Goal: Transaction & Acquisition: Purchase product/service

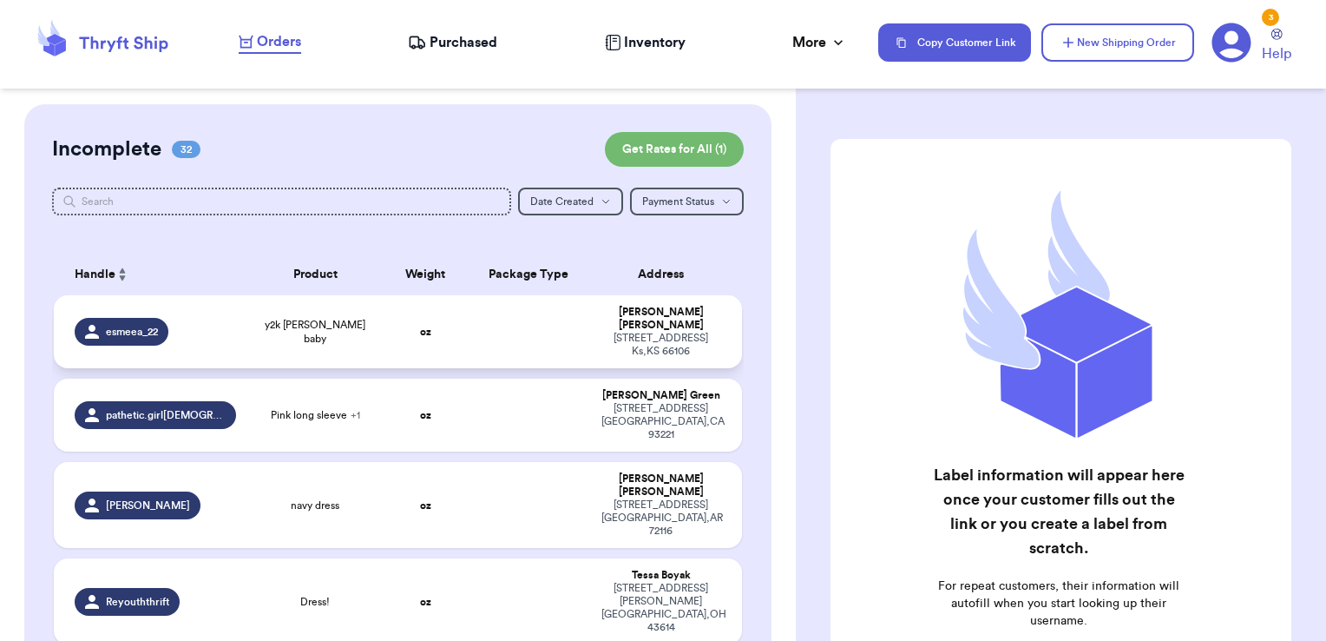
click at [470, 297] on td at bounding box center [529, 331] width 124 height 73
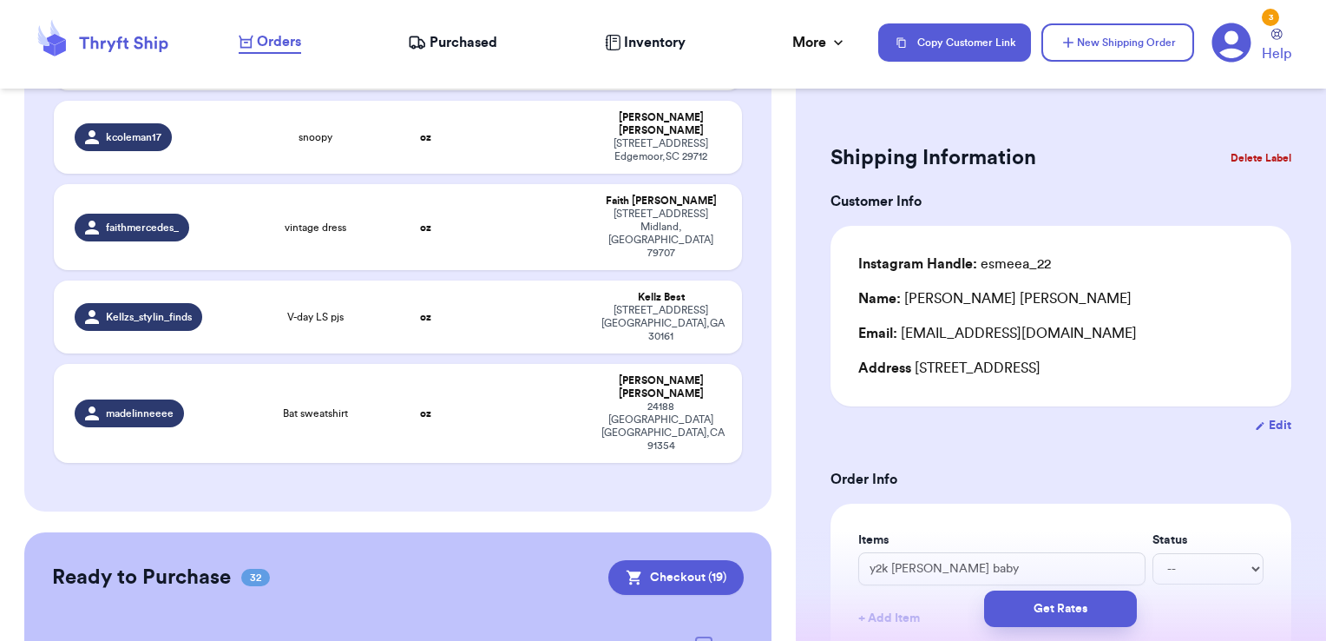
scroll to position [2582, 0]
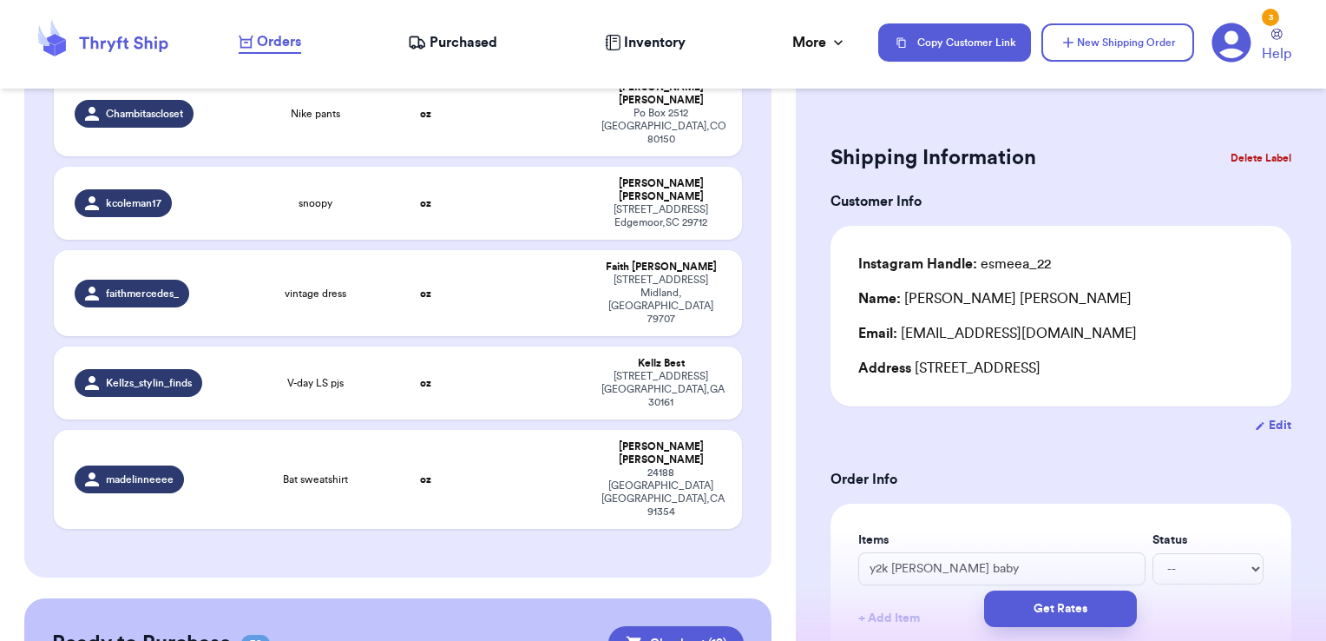
checkbox input "true"
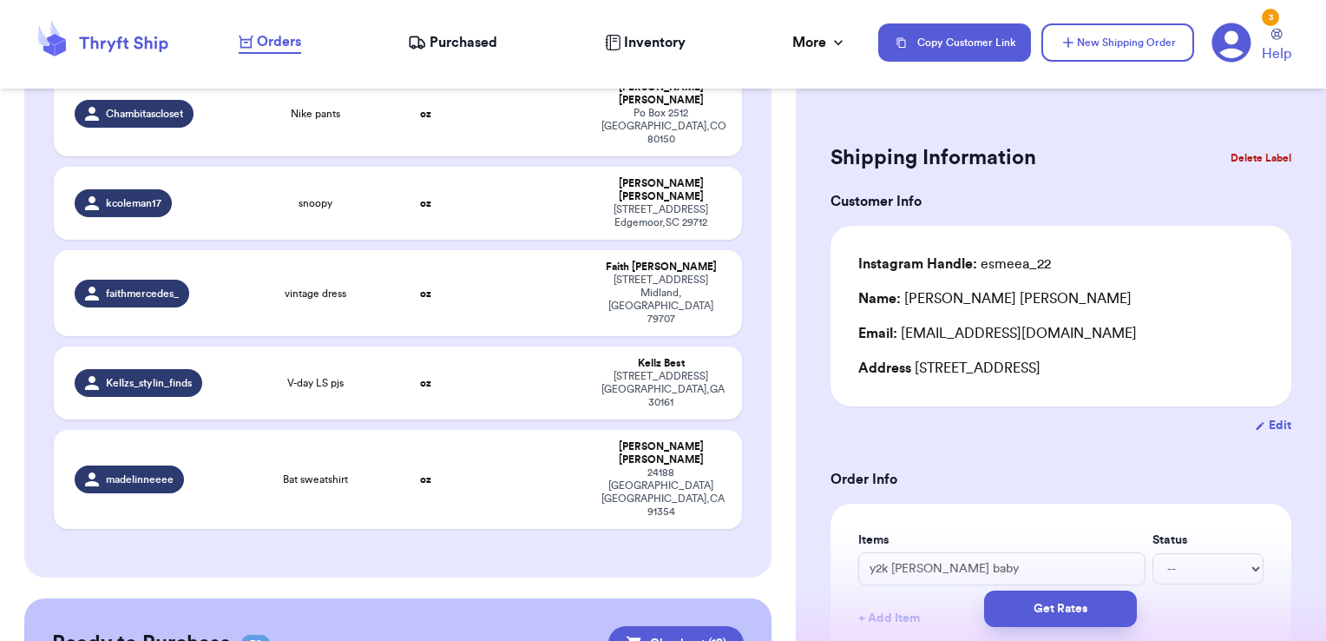
checkbox input "true"
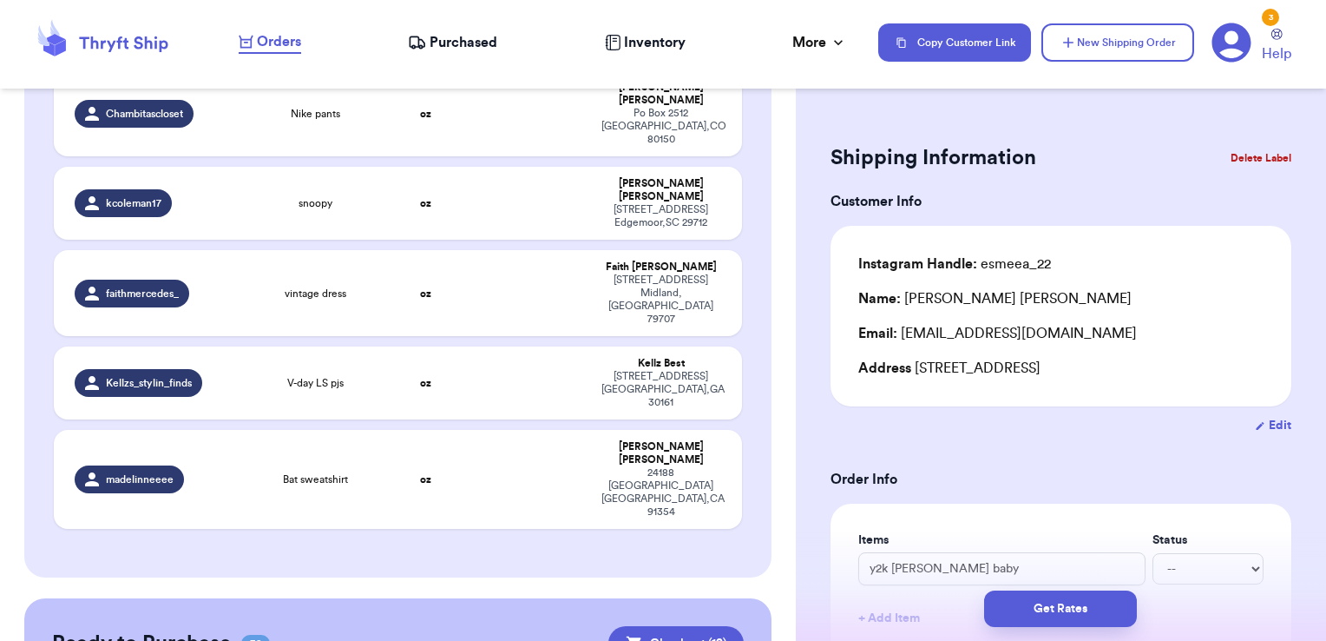
checkbox input "true"
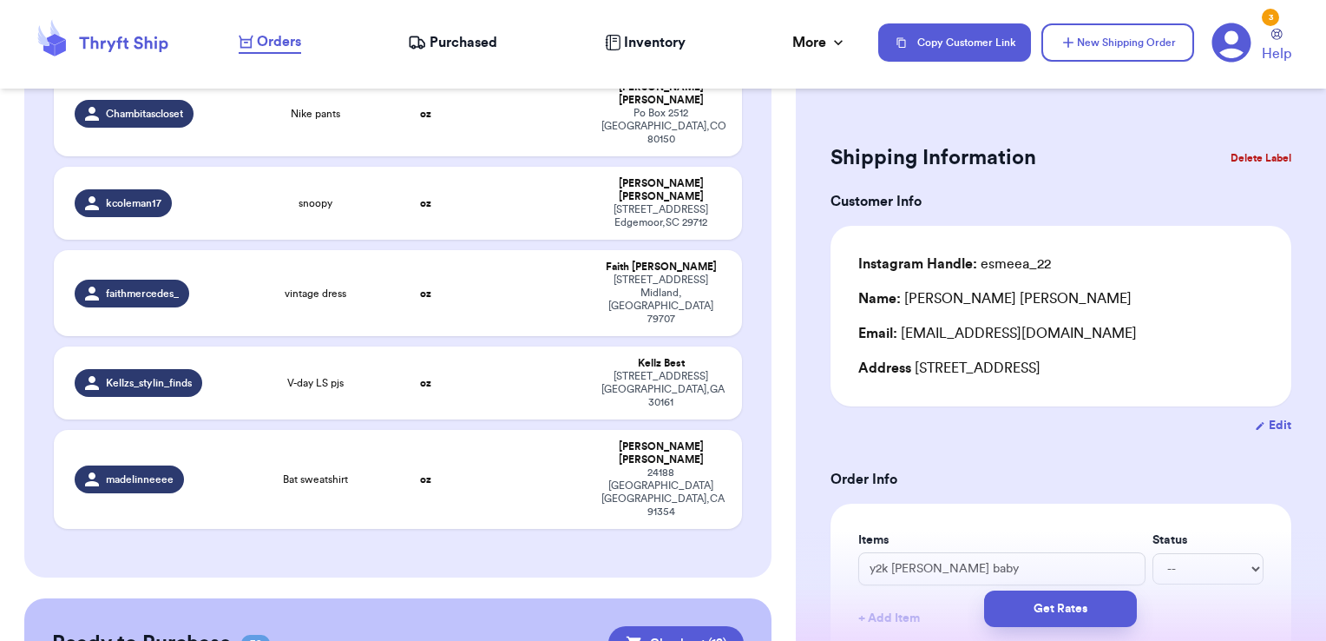
checkbox input "true"
checkbox input "false"
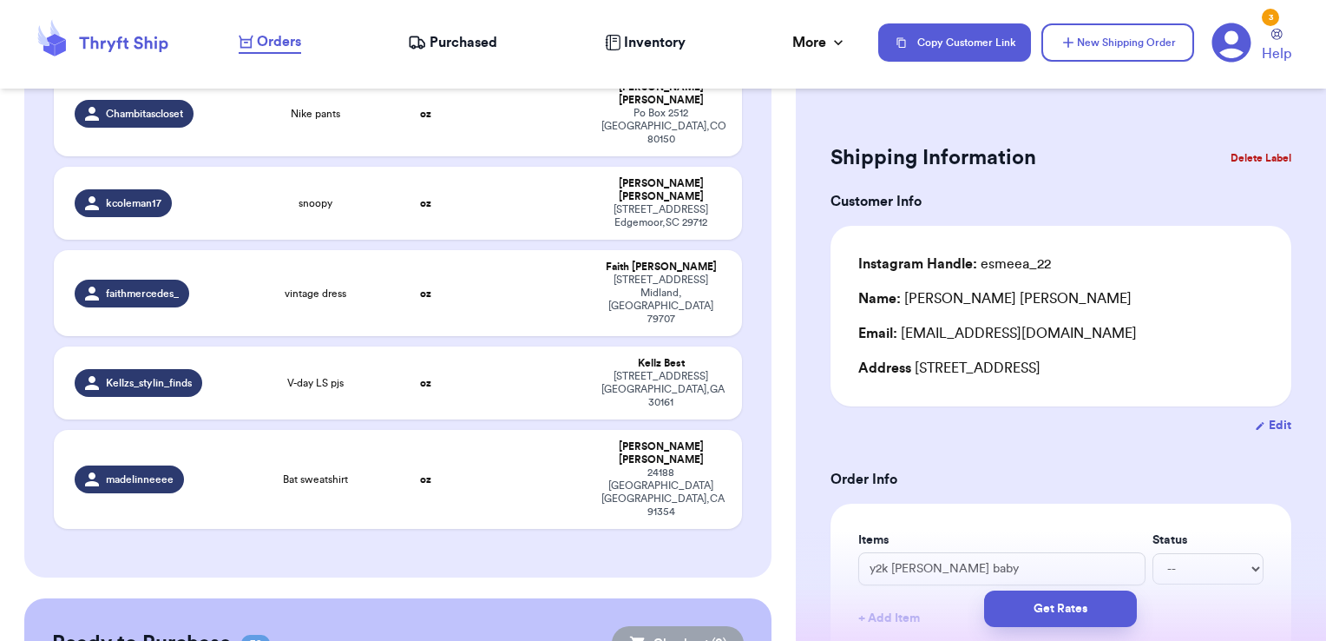
checkbox input "false"
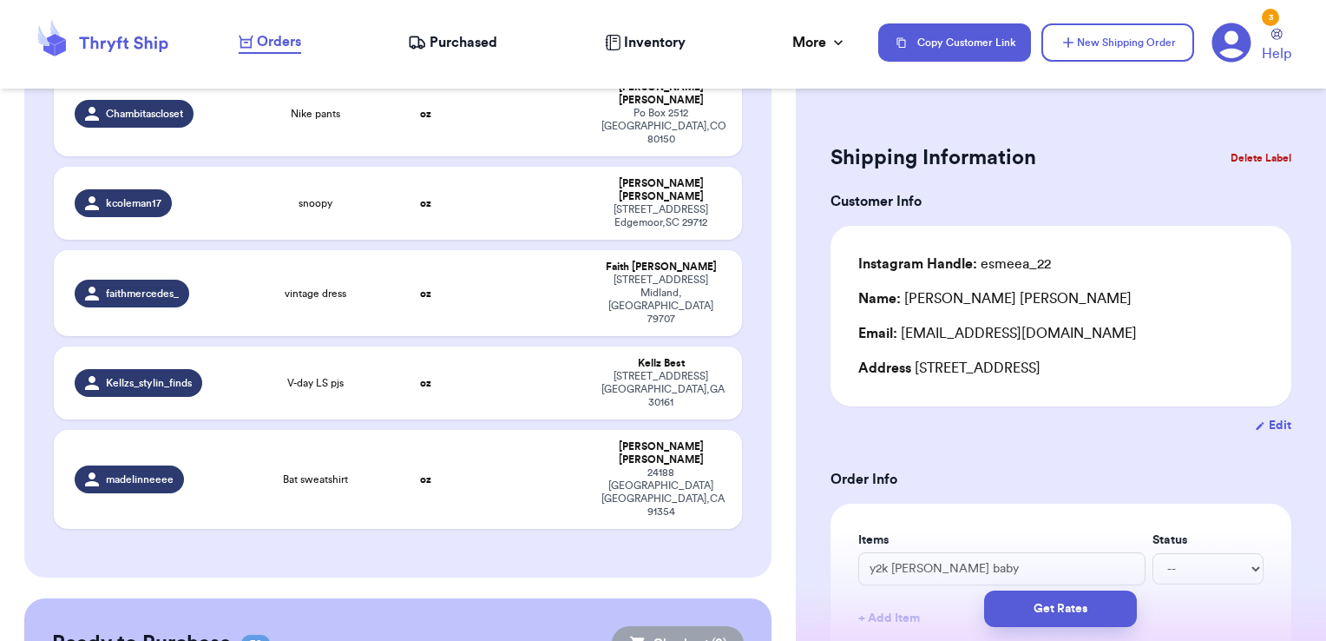
checkbox input "false"
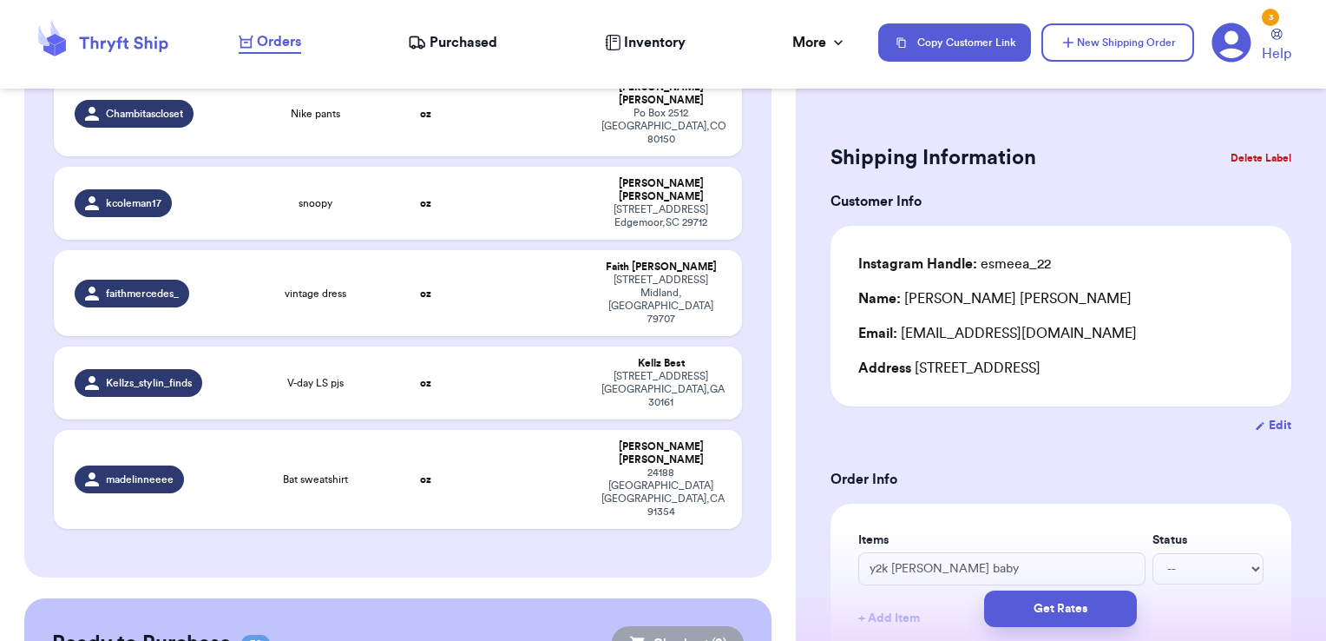
checkbox input "false"
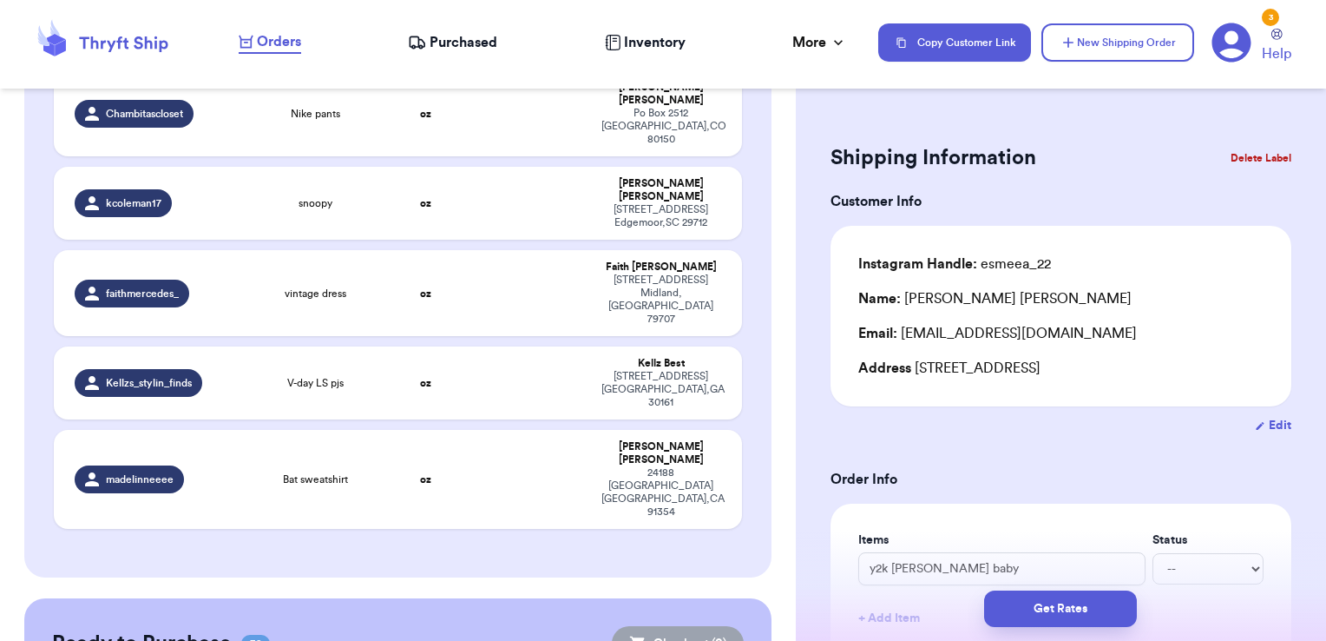
checkbox input "false"
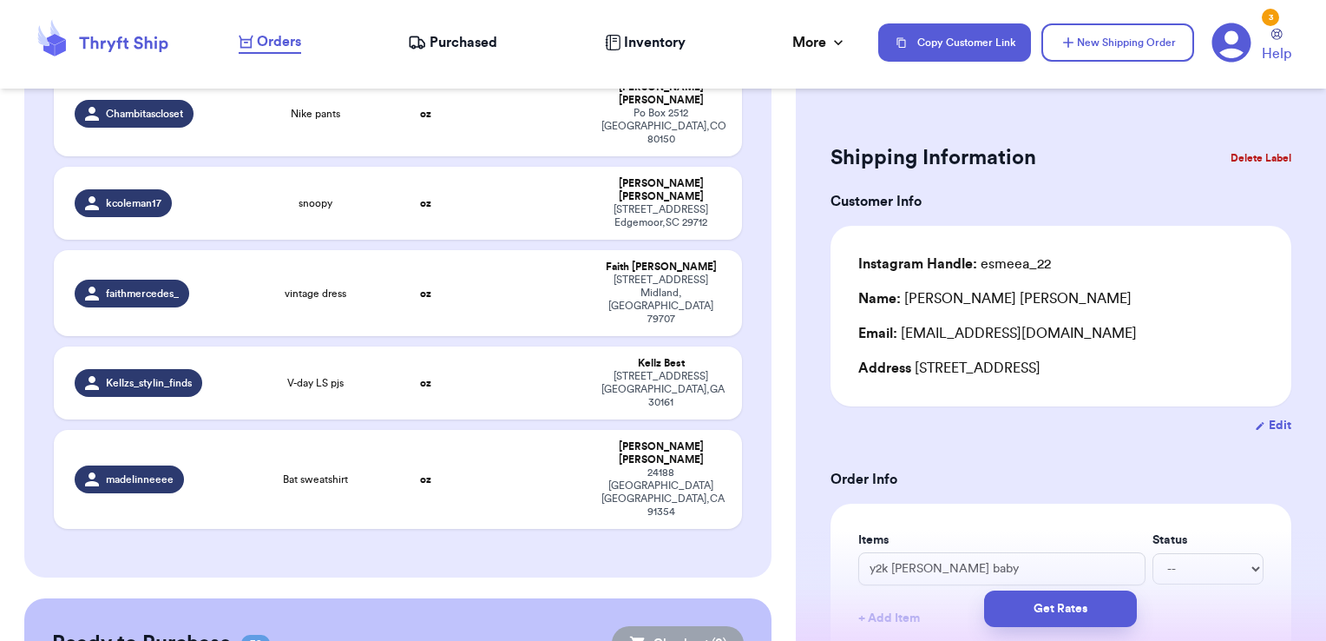
checkbox input "false"
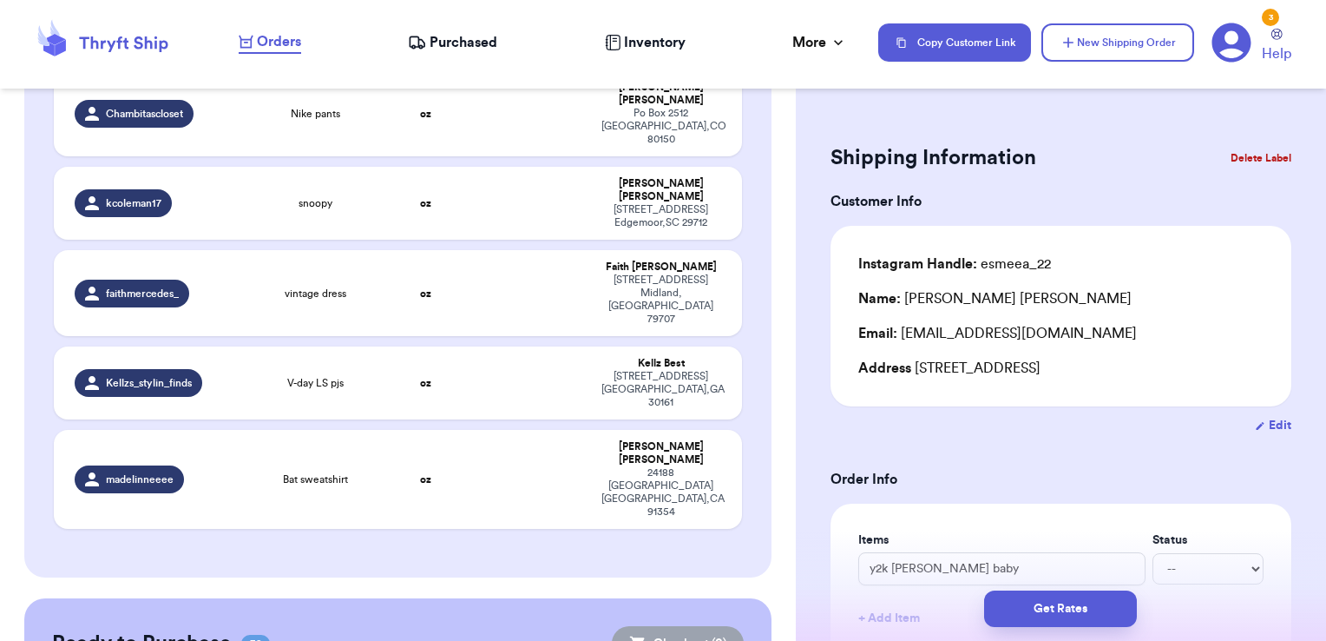
checkbox input "false"
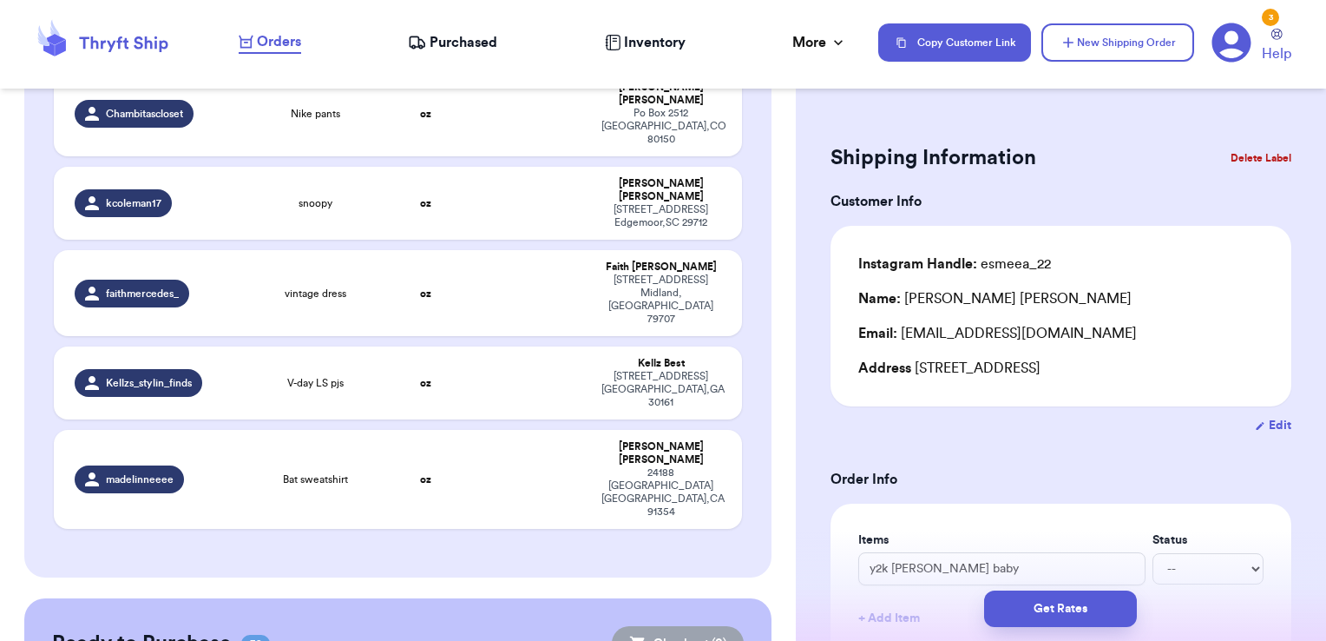
checkbox input "false"
checkbox input "true"
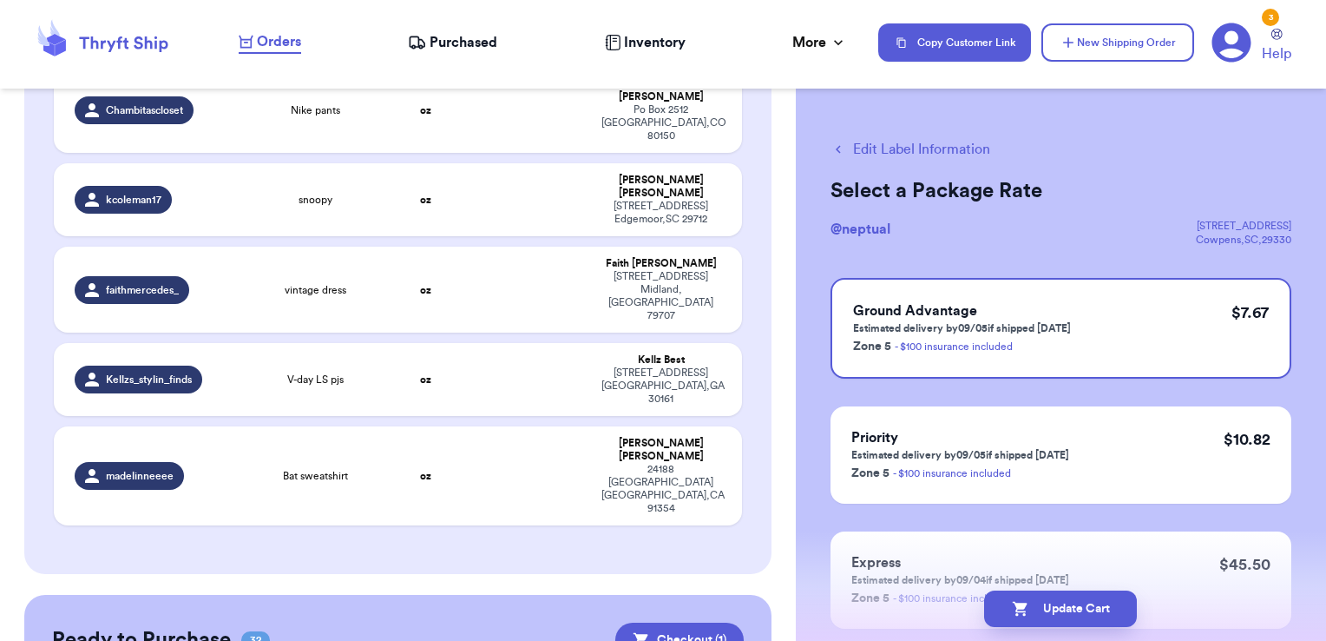
checkbox input "true"
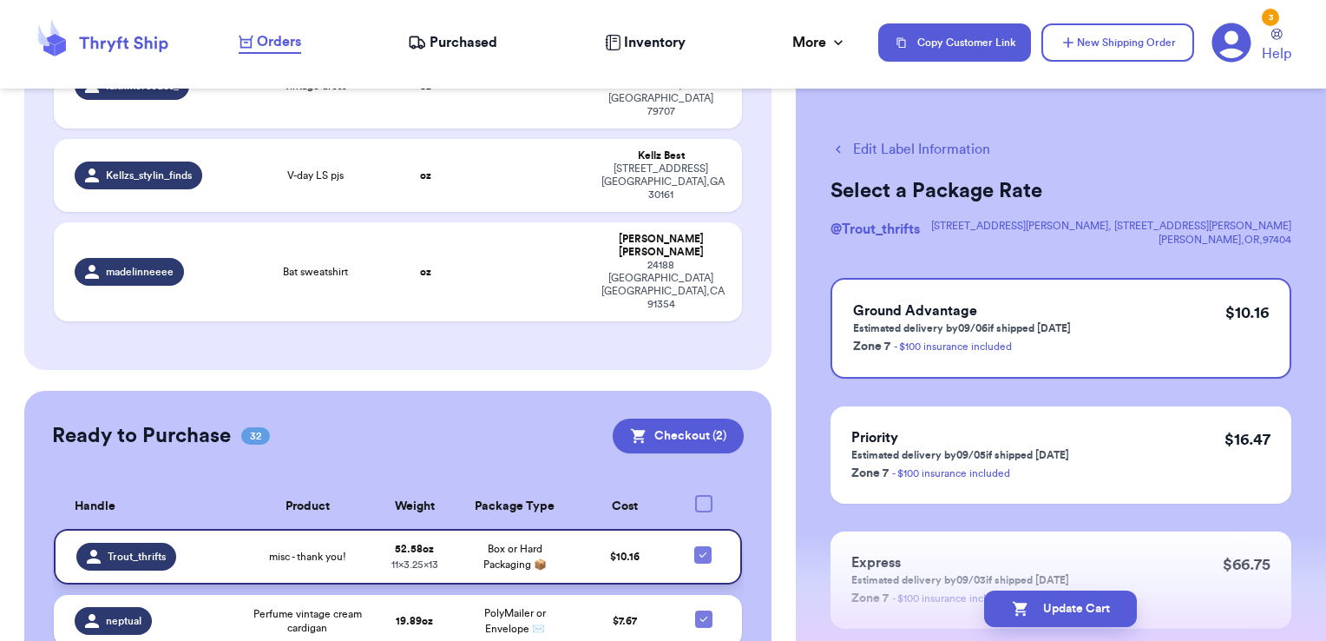
scroll to position [2788, 0]
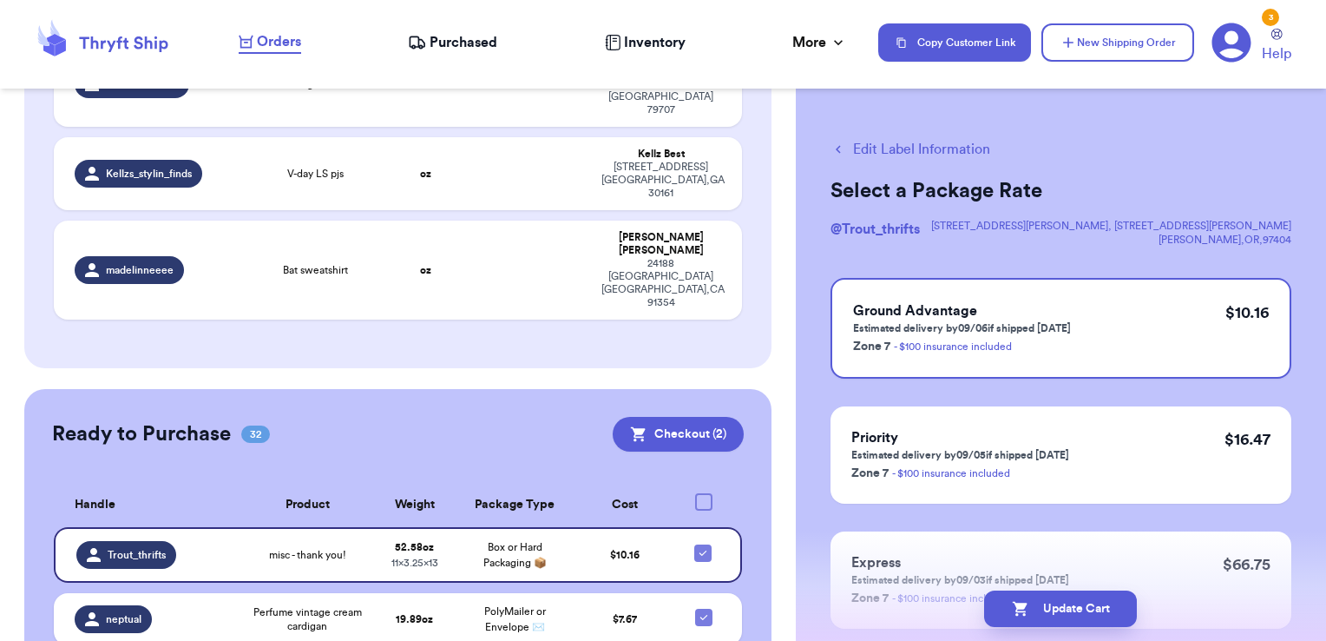
checkbox input "true"
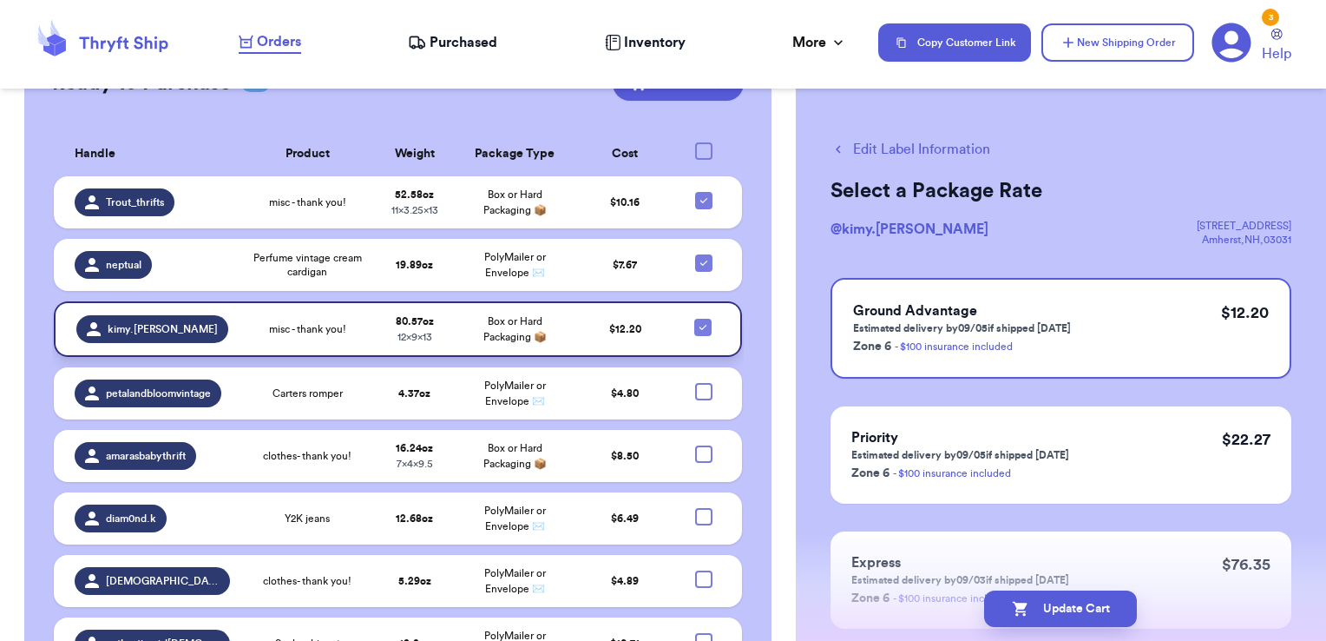
scroll to position [3140, 0]
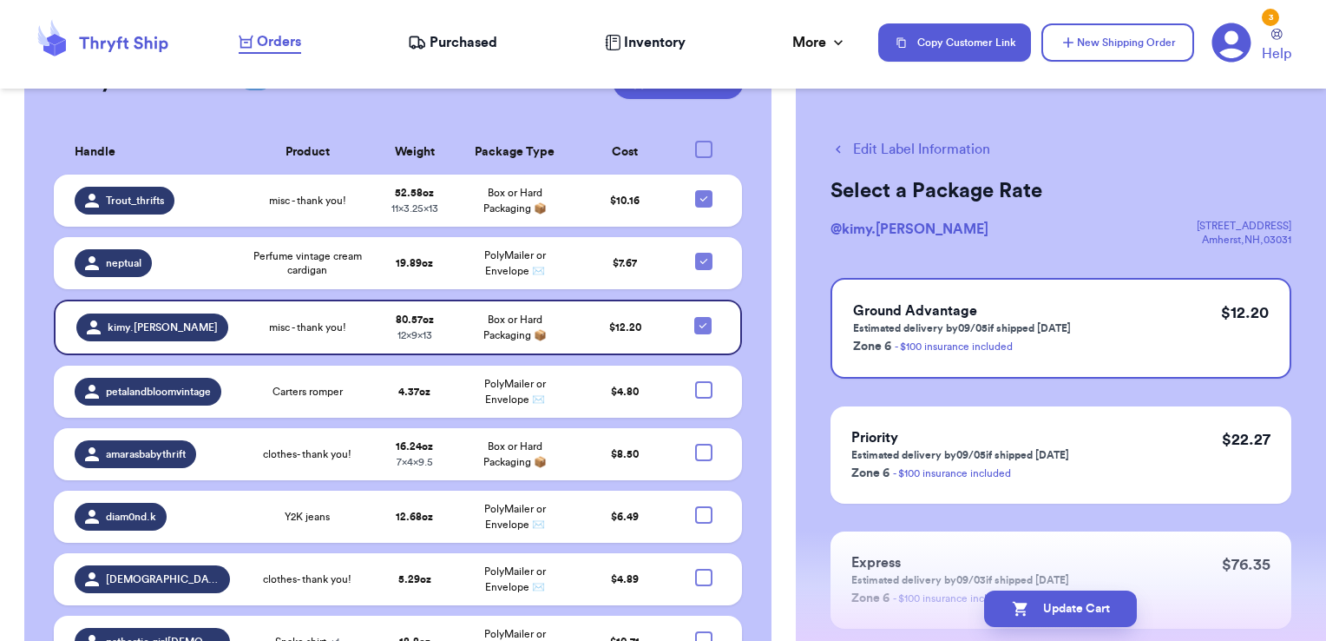
click at [695, 631] on div at bounding box center [703, 639] width 17 height 17
click at [703, 630] on input "checkbox" at bounding box center [703, 630] width 1 height 1
checkbox input "true"
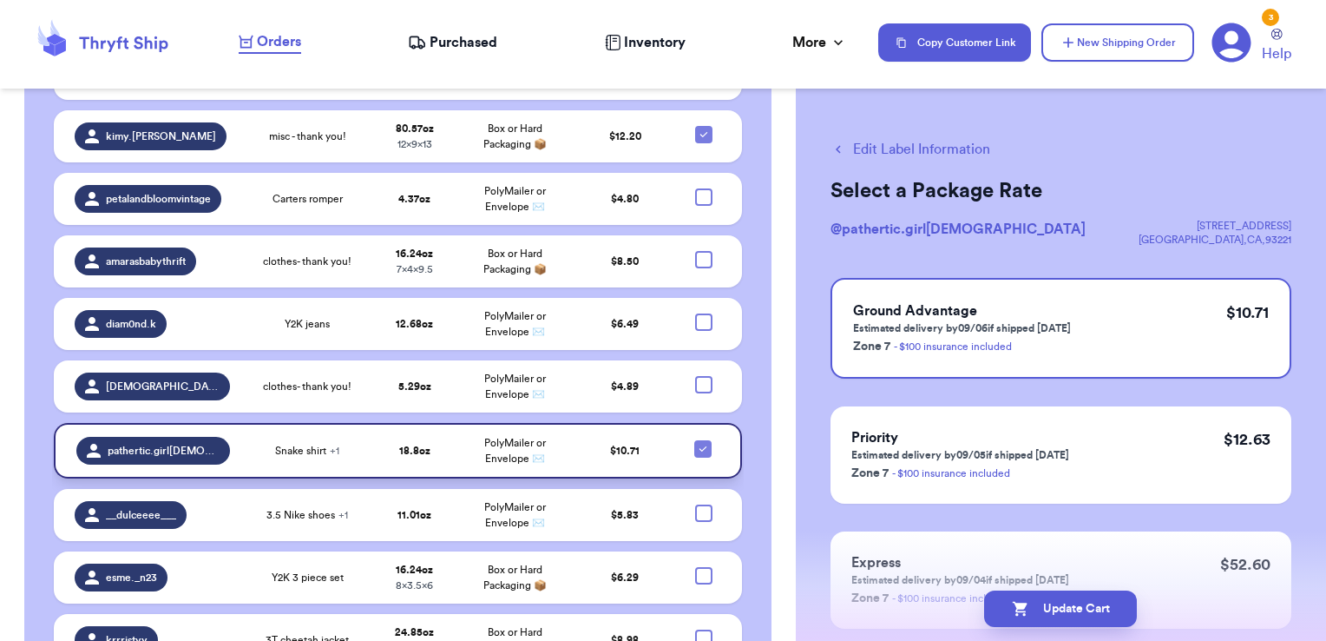
scroll to position [3330, 0]
click at [695, 628] on div at bounding box center [703, 636] width 17 height 17
click at [703, 628] on input "checkbox" at bounding box center [703, 628] width 1 height 1
checkbox input "true"
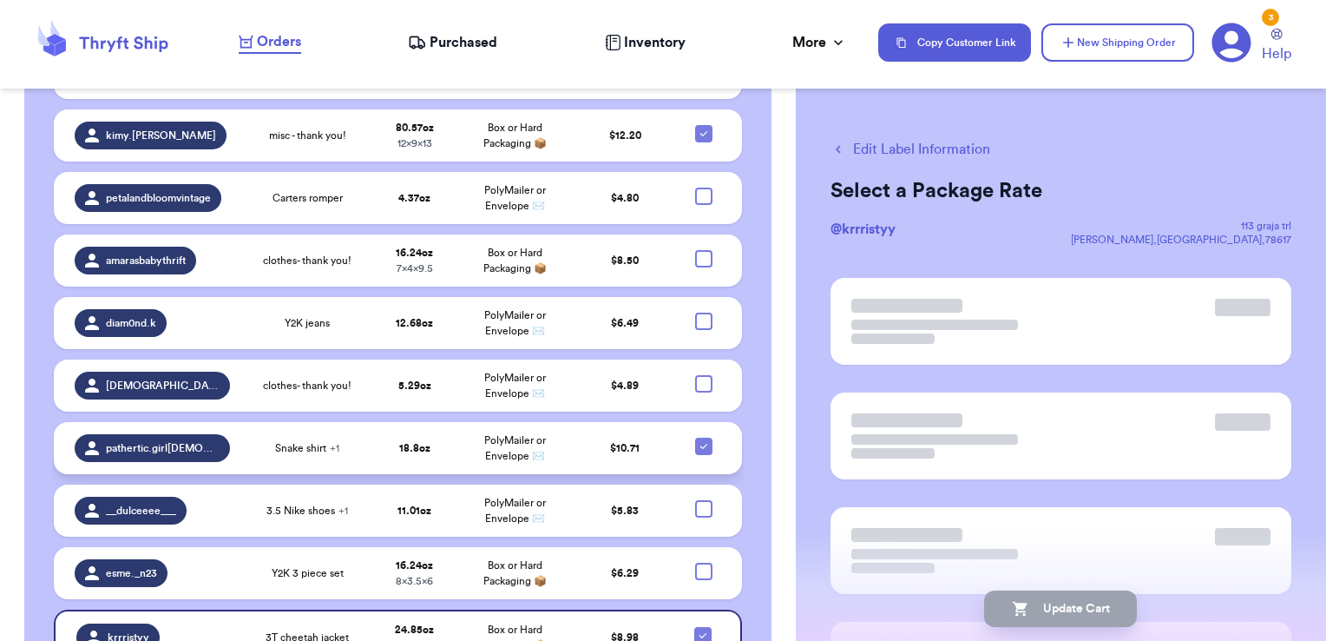
scroll to position [3328, 0]
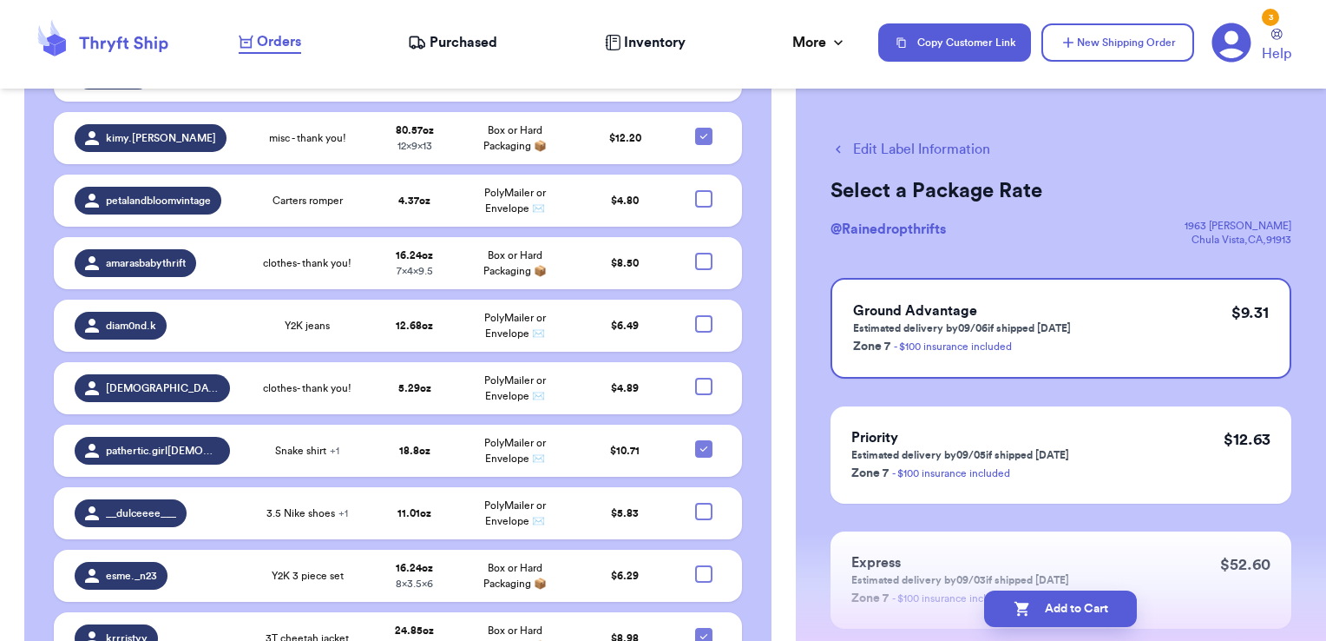
checkbox input "true"
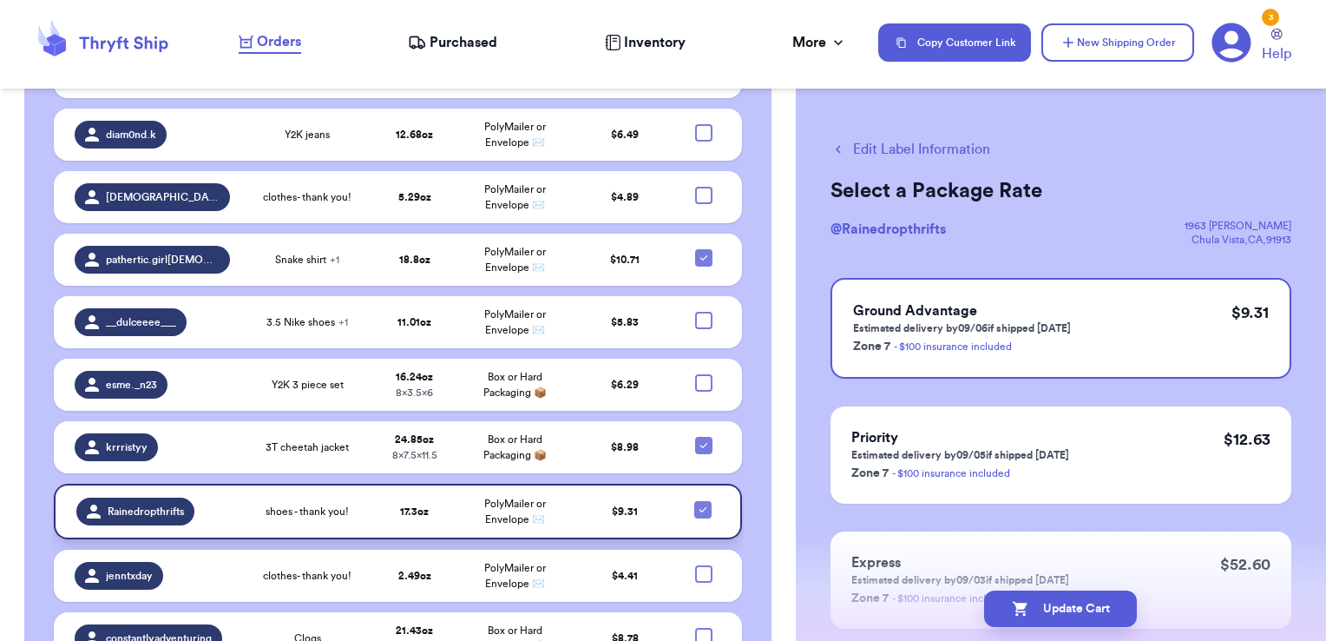
scroll to position [3521, 0]
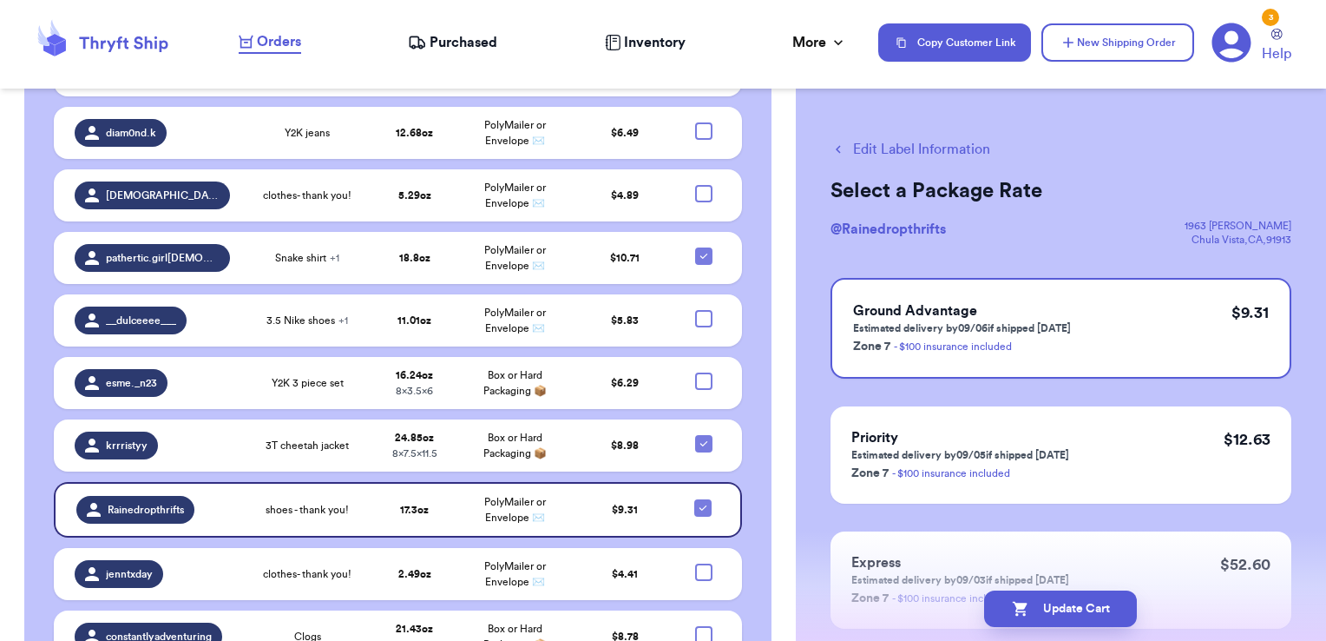
click at [695, 626] on div at bounding box center [703, 634] width 17 height 17
click at [703, 625] on input "checkbox" at bounding box center [703, 625] width 1 height 1
checkbox input "true"
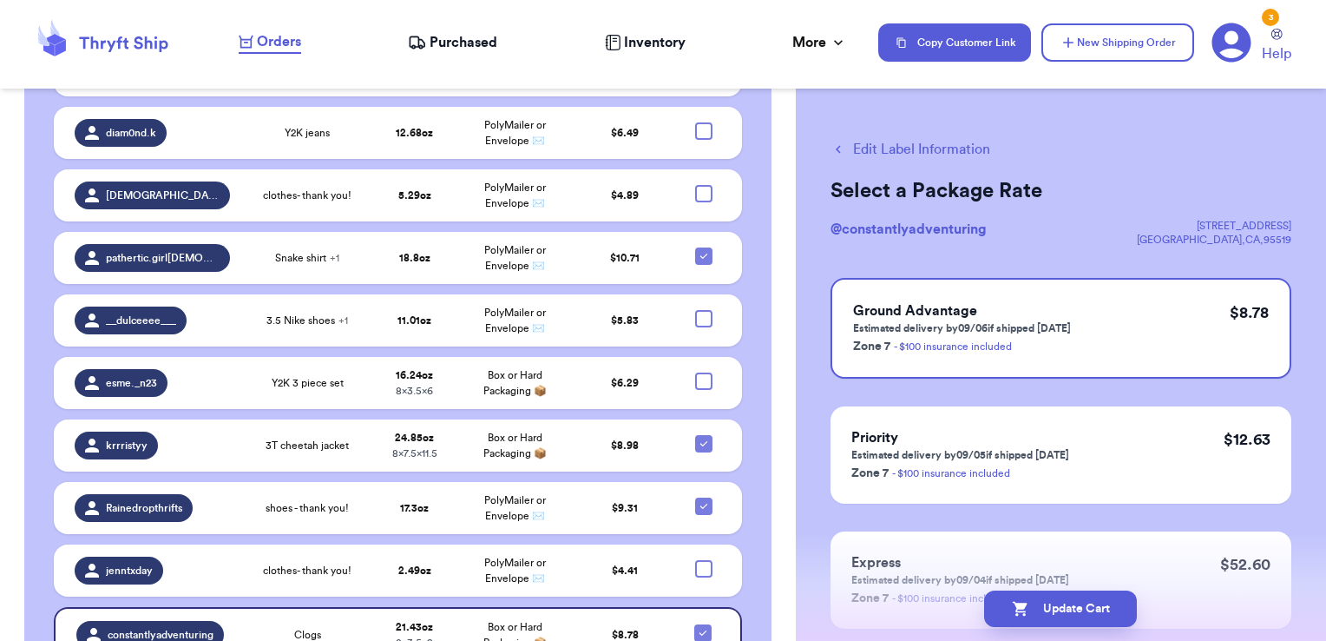
checkbox input "true"
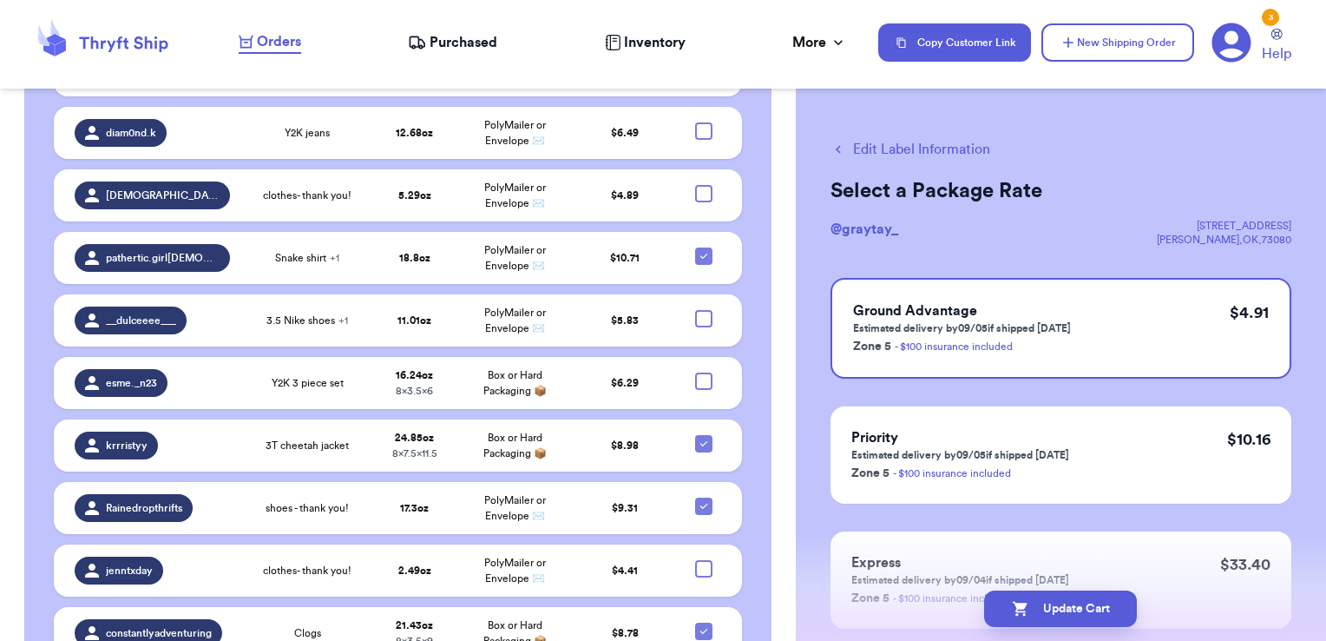
checkbox input "true"
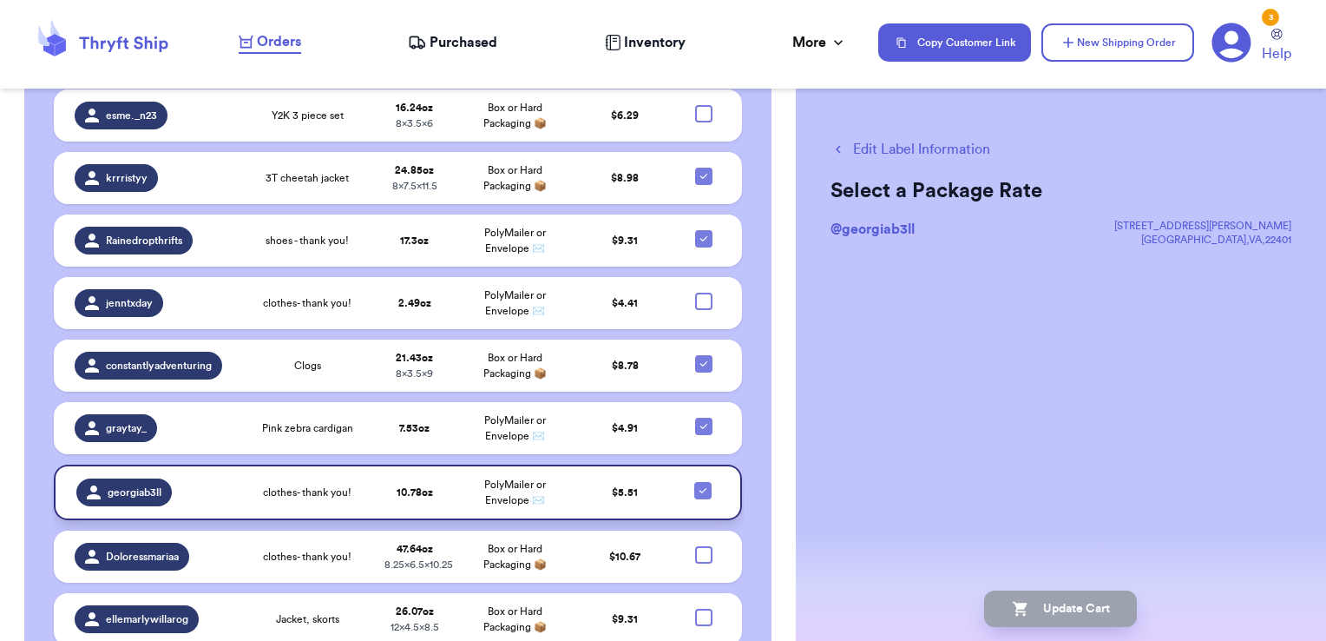
scroll to position [3788, 0]
click at [695, 608] on div at bounding box center [703, 616] width 17 height 17
click at [703, 608] on input "checkbox" at bounding box center [703, 608] width 1 height 1
checkbox input "true"
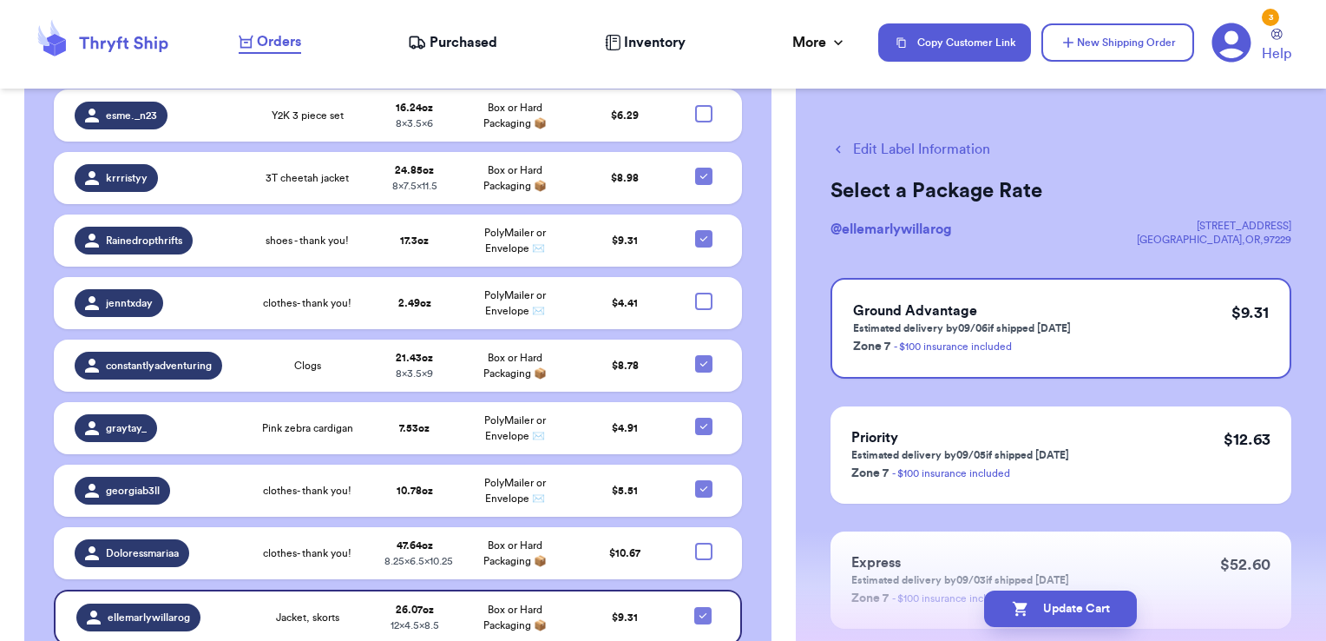
checkbox input "true"
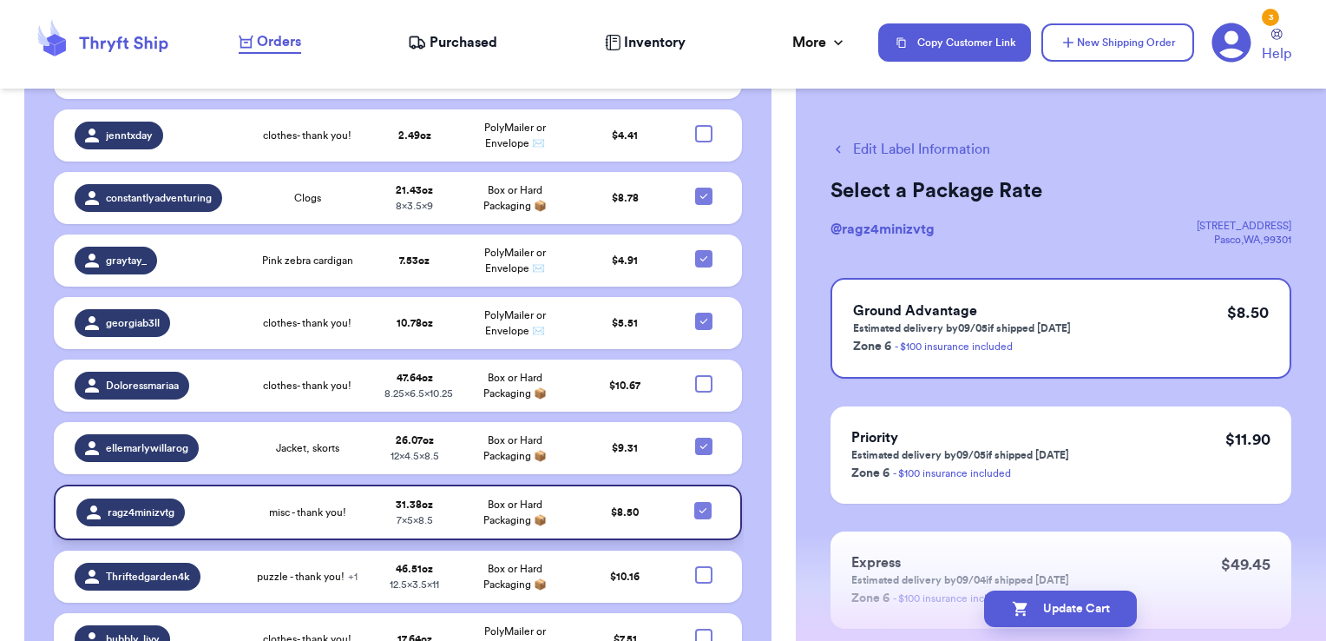
scroll to position [3961, 0]
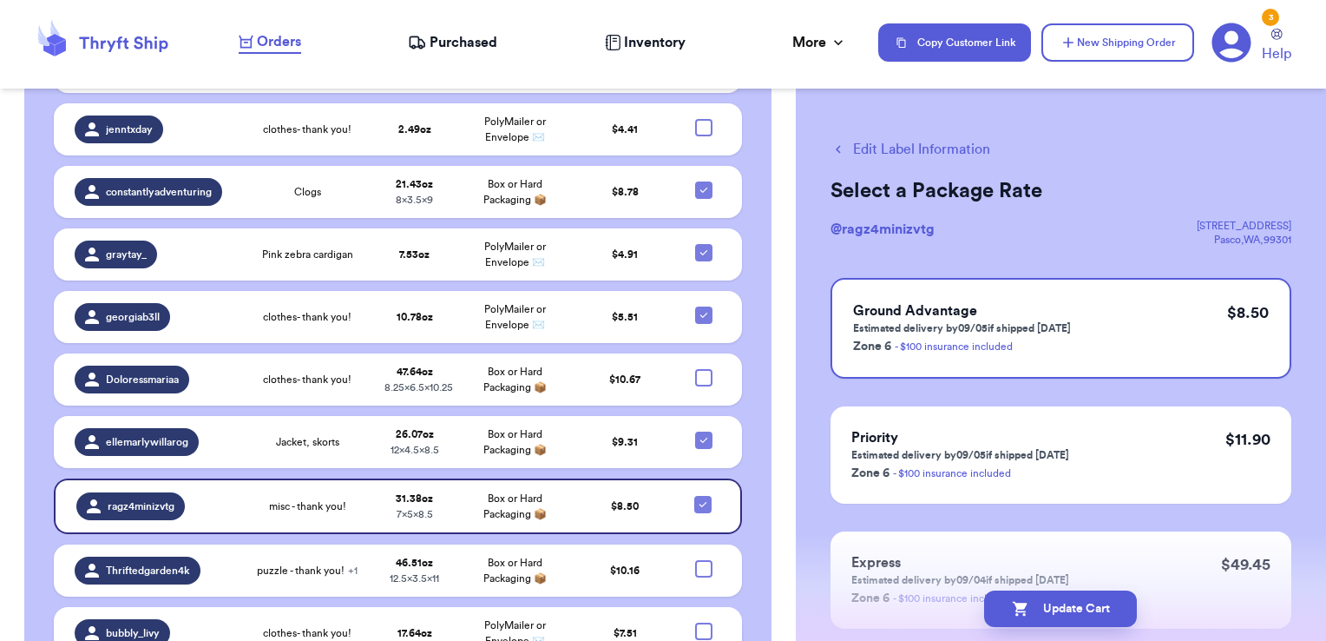
click at [695, 622] on div at bounding box center [703, 630] width 17 height 17
click at [703, 621] on input "checkbox" at bounding box center [703, 621] width 1 height 1
checkbox input "true"
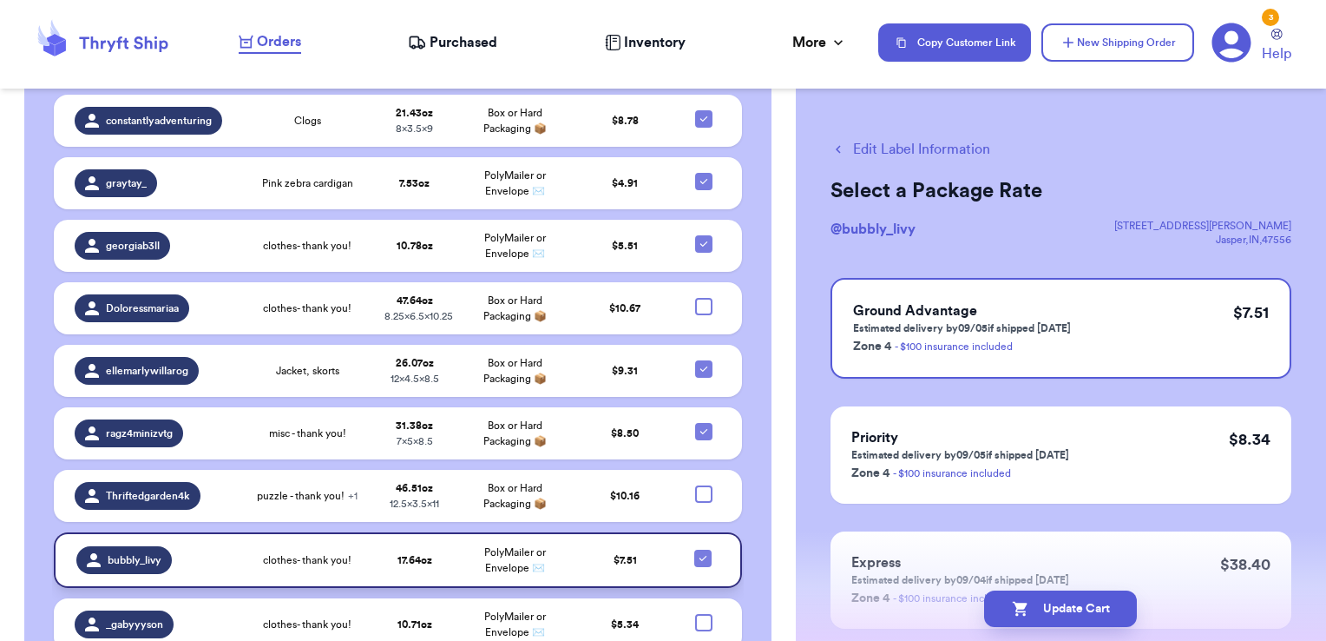
scroll to position [4034, 0]
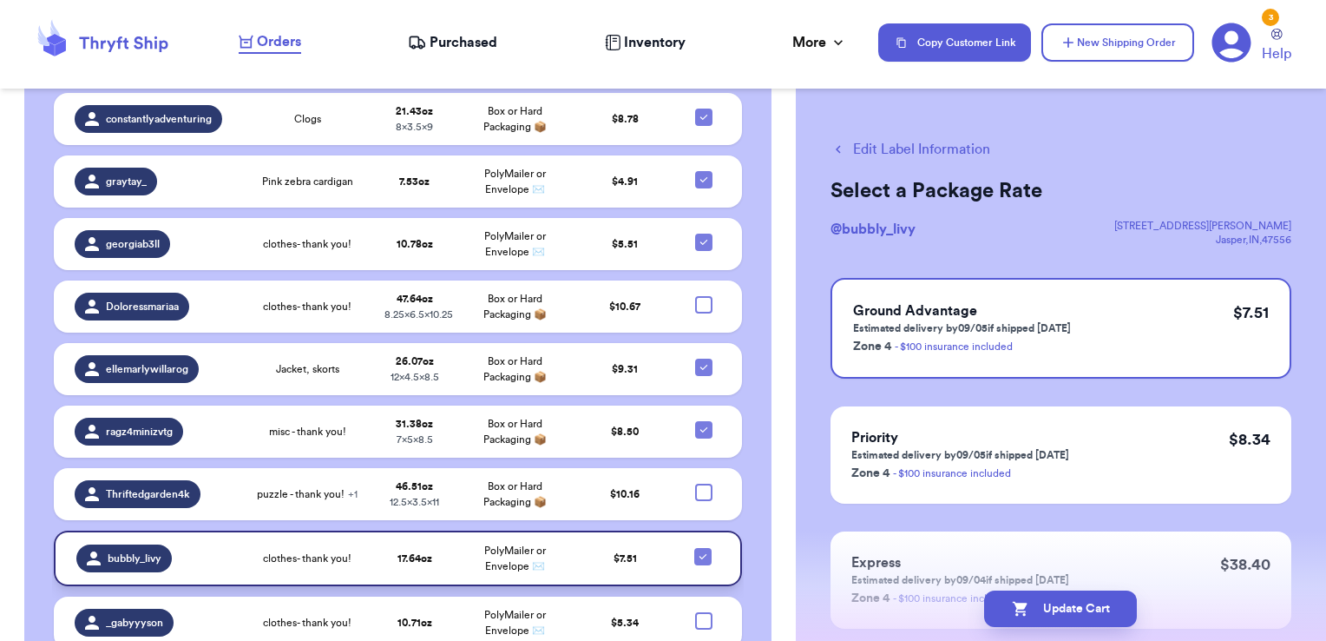
click at [695, 612] on div at bounding box center [703, 620] width 17 height 17
click at [703, 611] on input "checkbox" at bounding box center [703, 611] width 1 height 1
checkbox input "true"
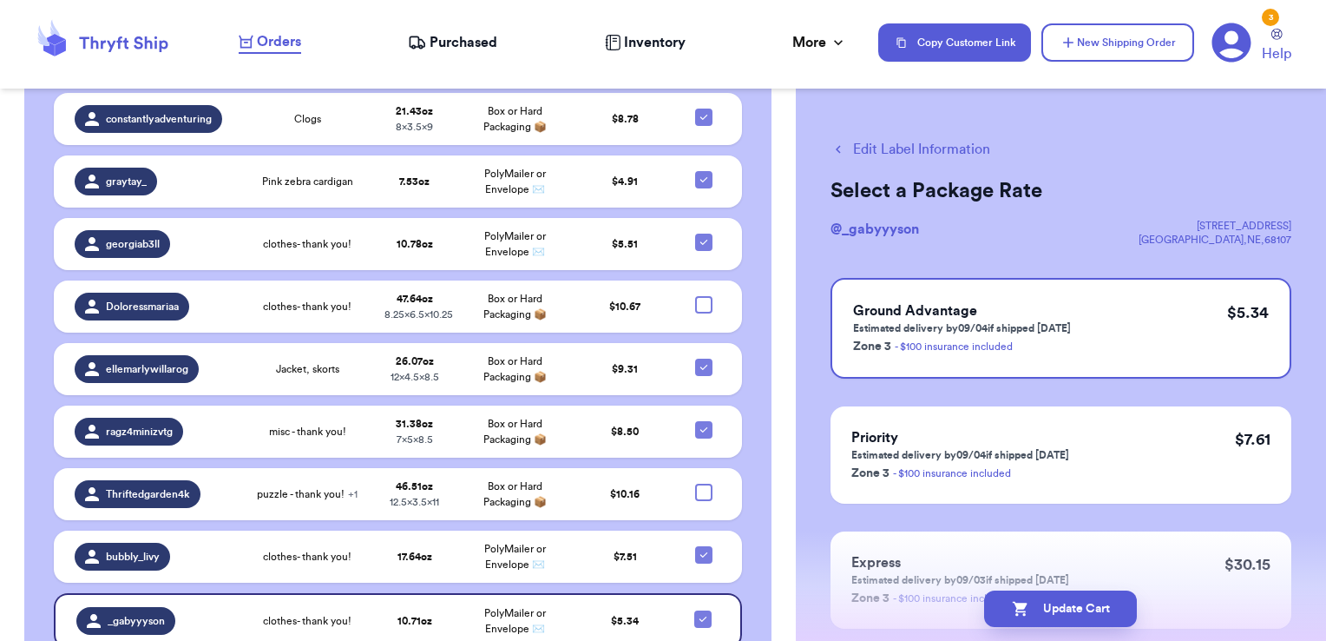
checkbox input "true"
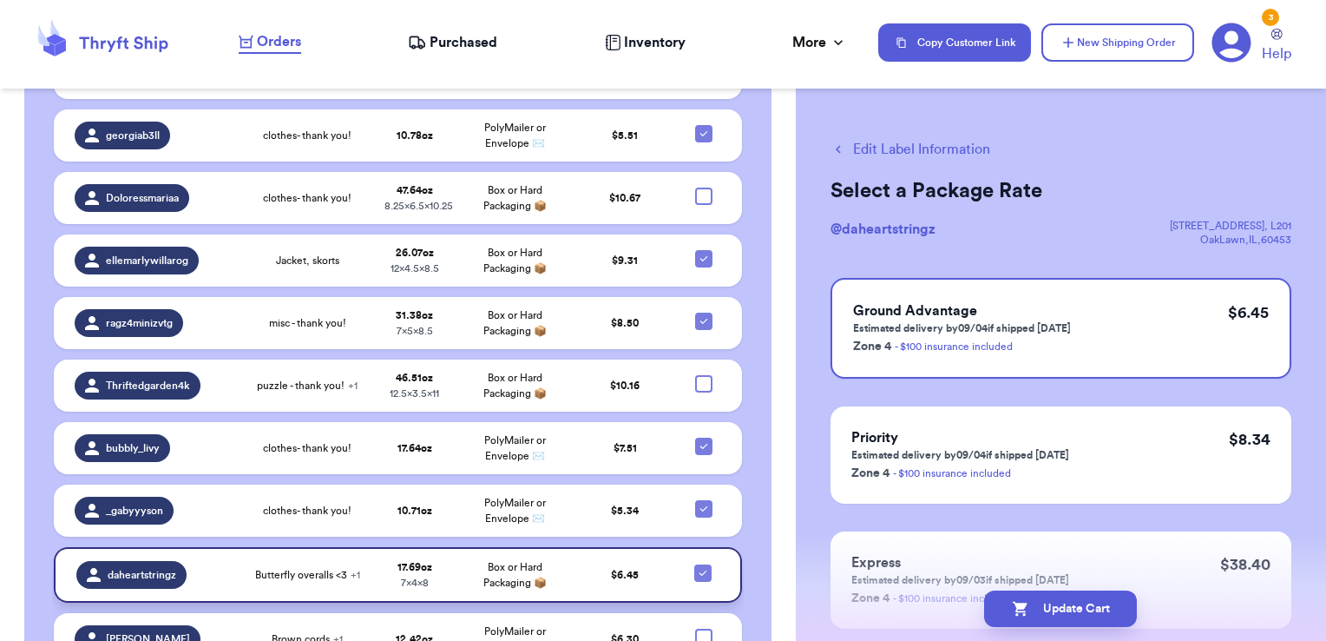
scroll to position [4145, 0]
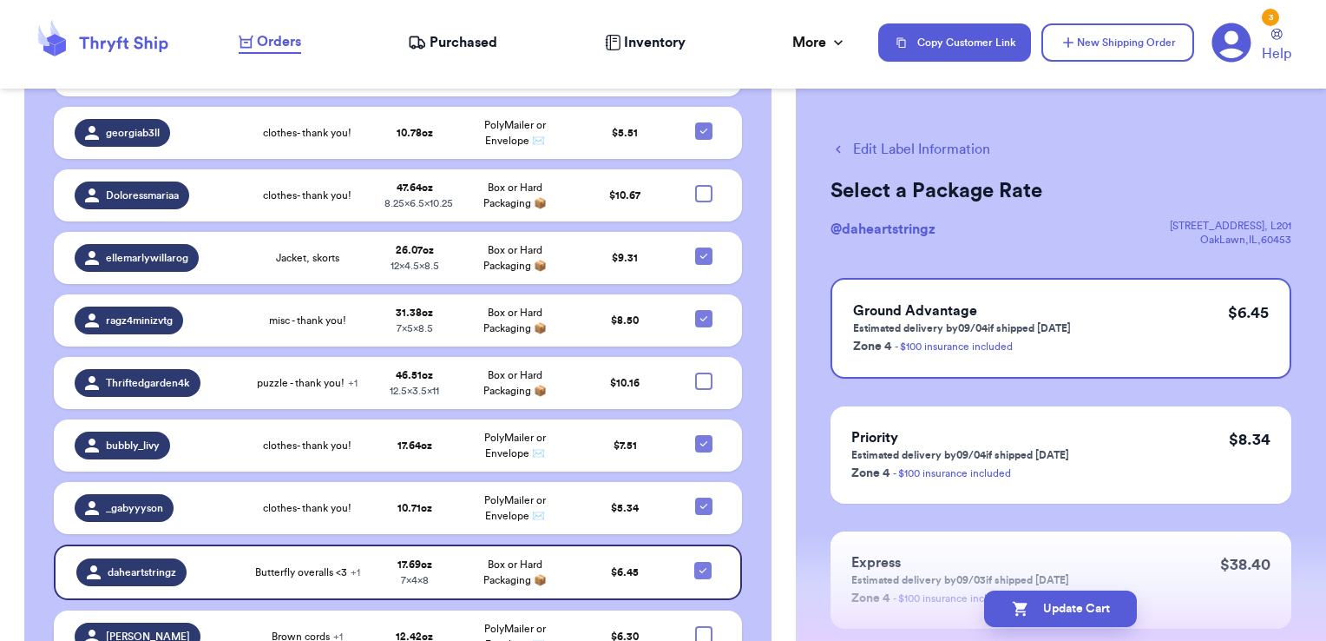
click at [695, 626] on div at bounding box center [703, 634] width 17 height 17
click at [703, 625] on input "checkbox" at bounding box center [703, 625] width 1 height 1
checkbox input "true"
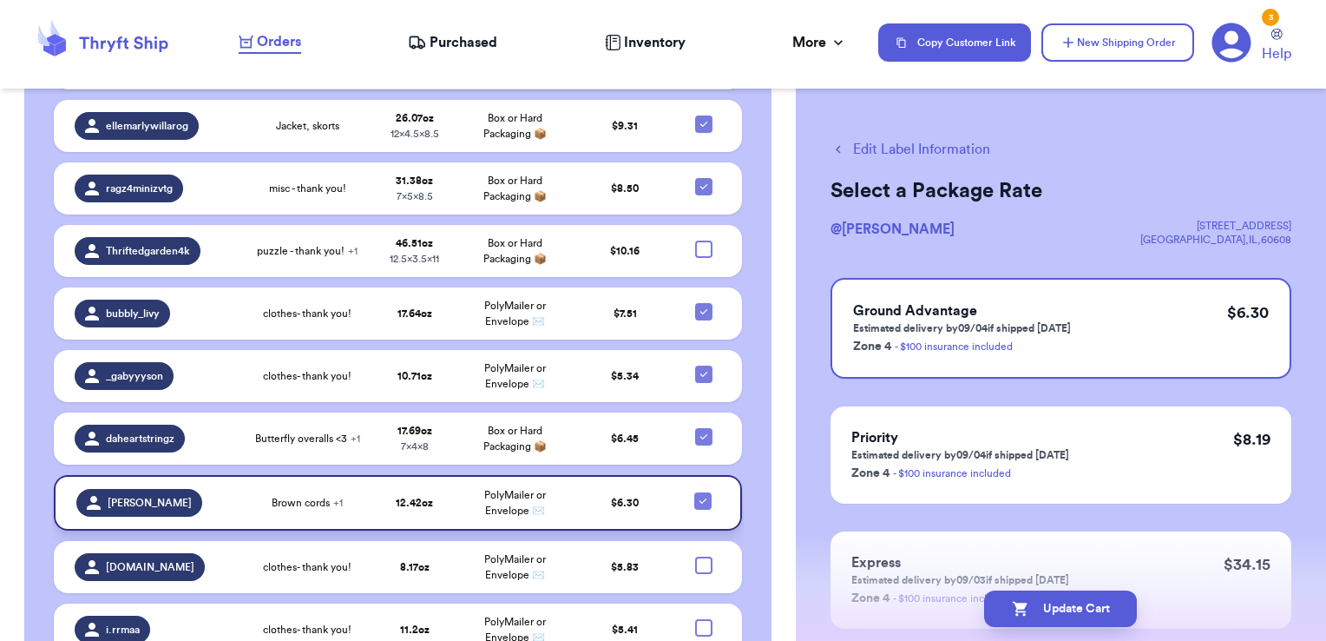
scroll to position [4279, 0]
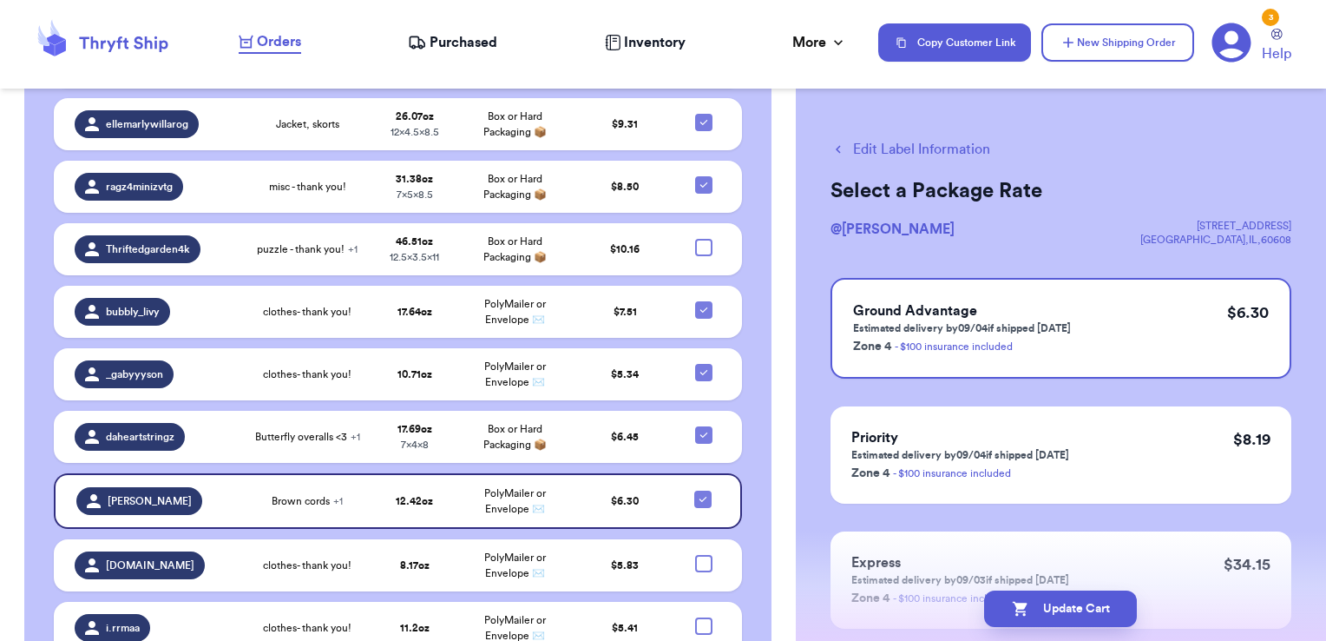
checkbox input "true"
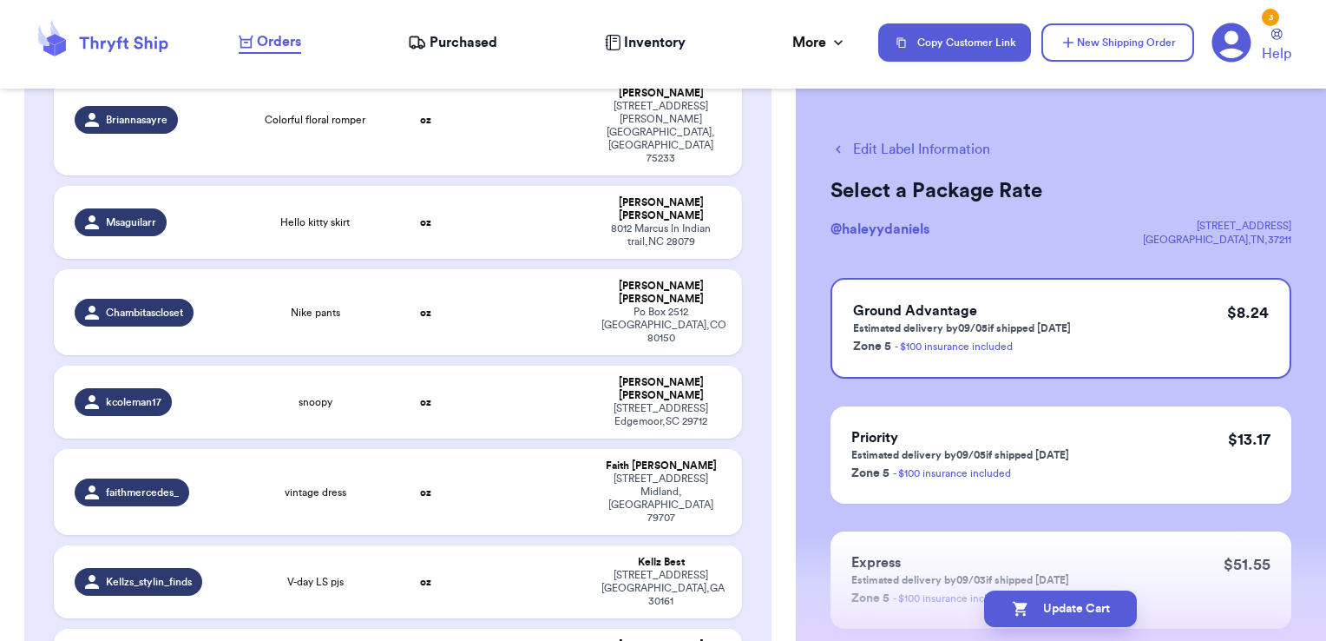
scroll to position [2379, 0]
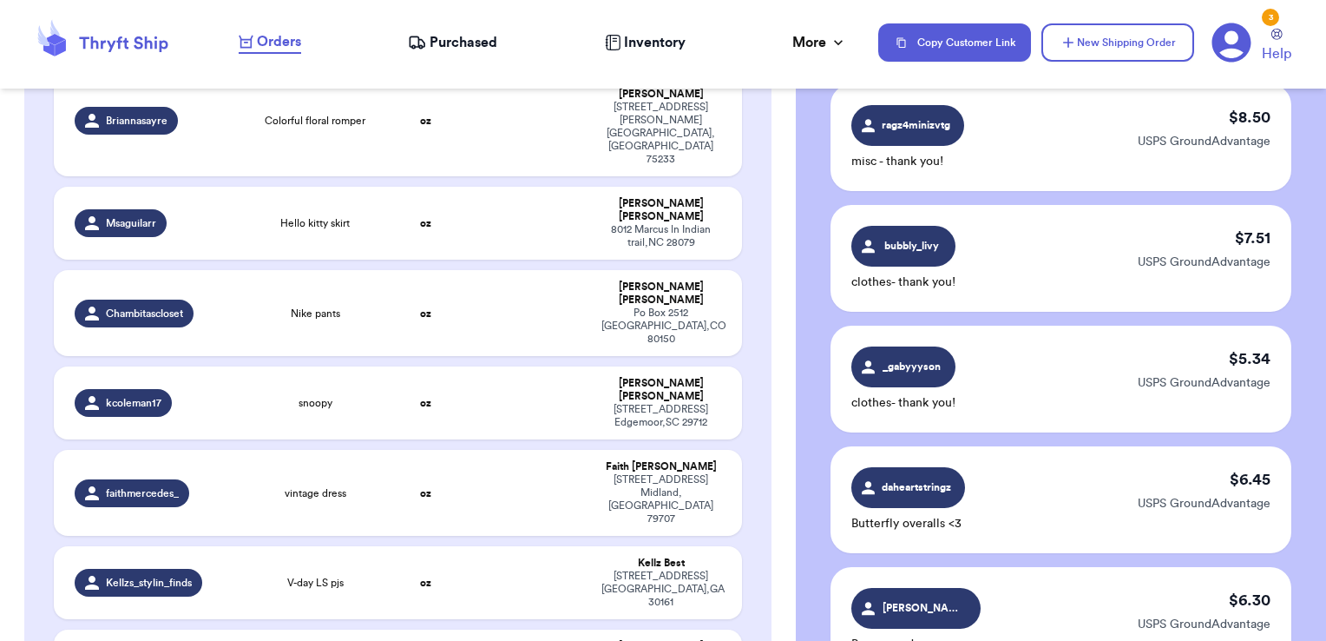
scroll to position [1962, 0]
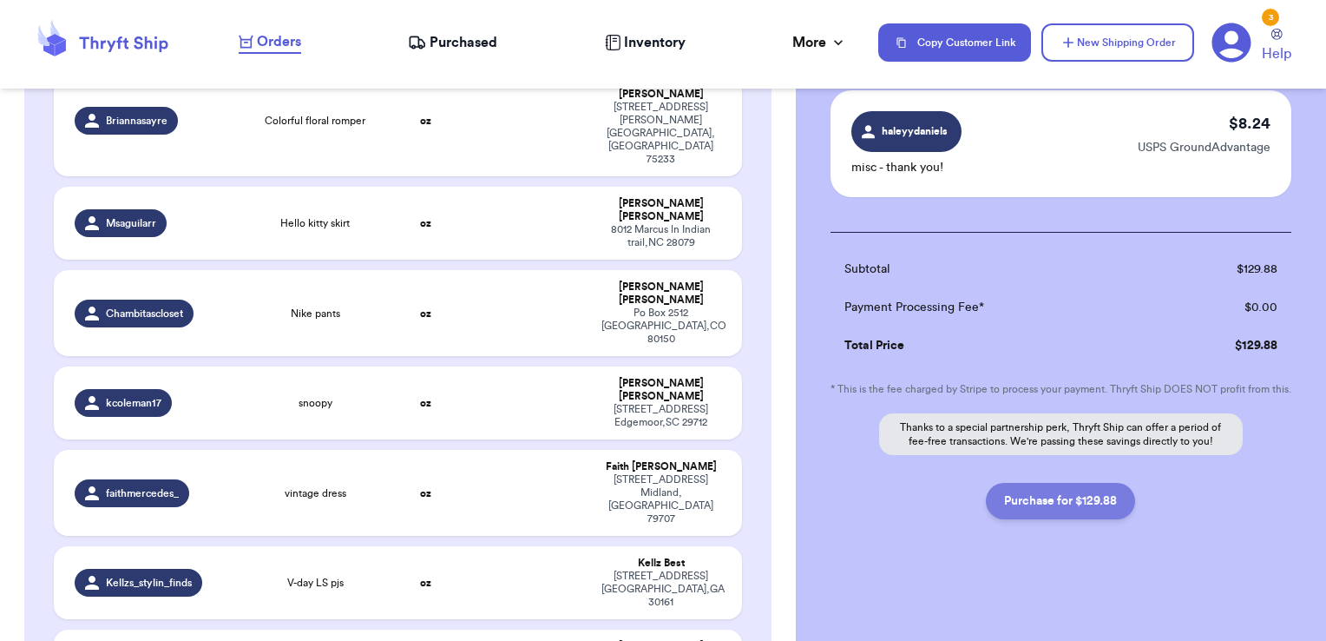
click at [1083, 502] on button "Purchase for $129.88" at bounding box center [1060, 501] width 149 height 36
checkbox input "false"
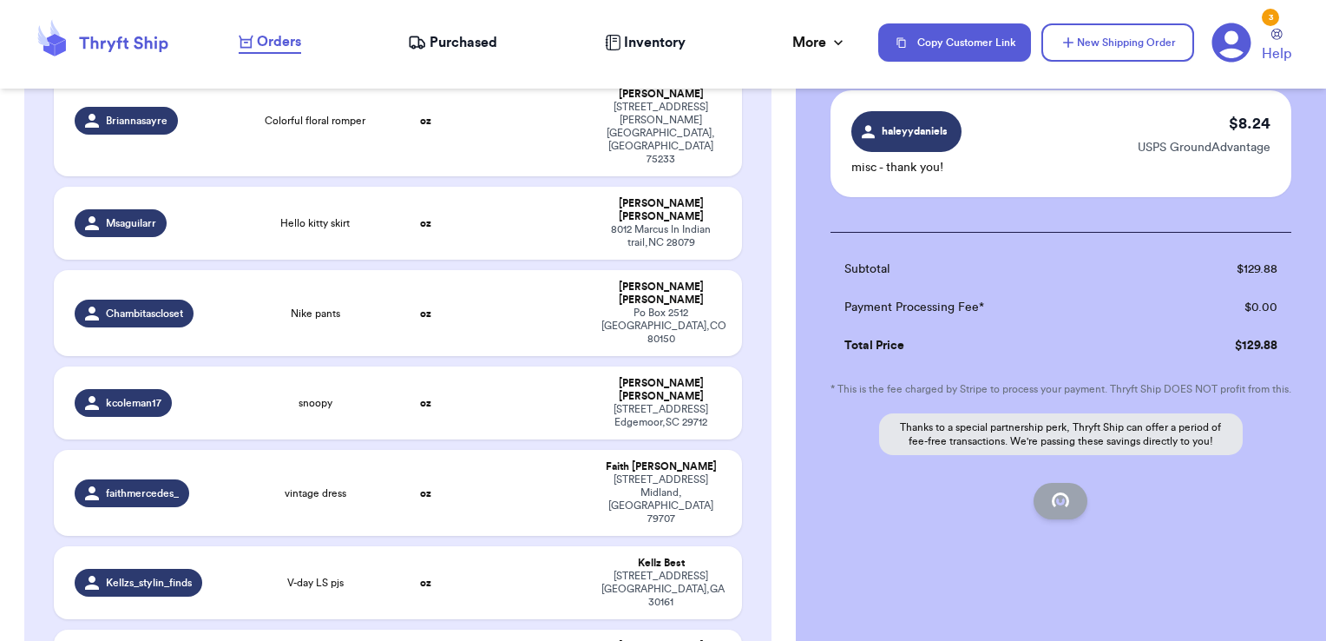
checkbox input "false"
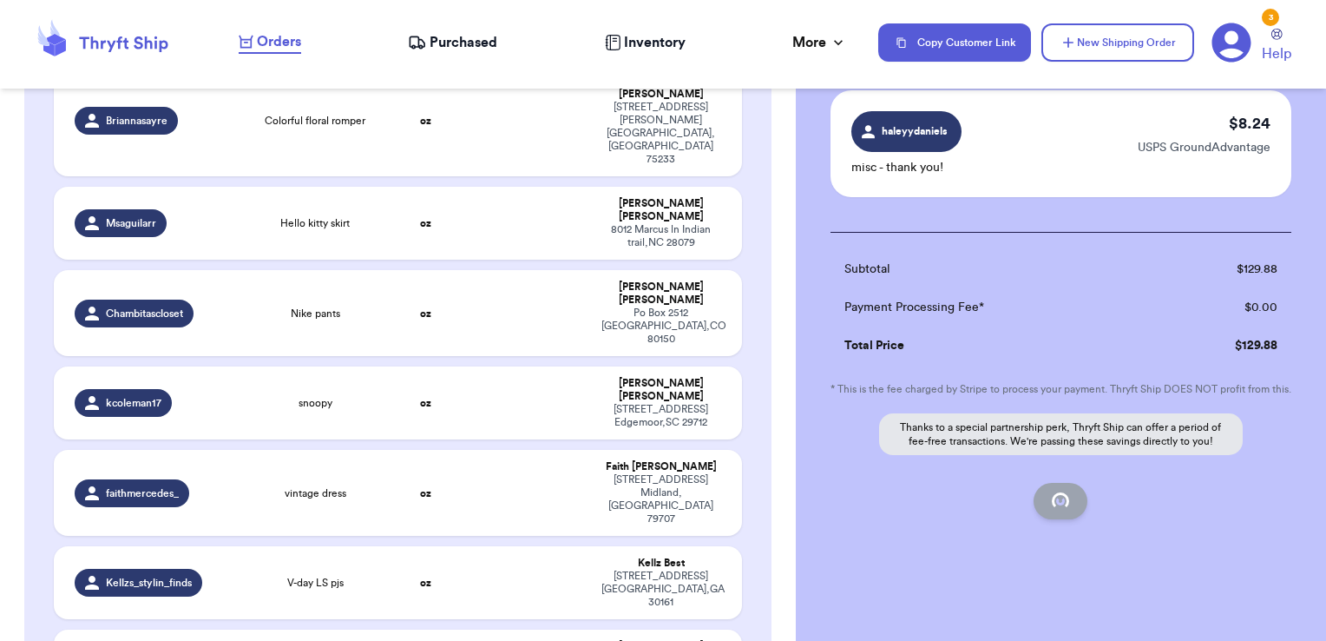
checkbox input "false"
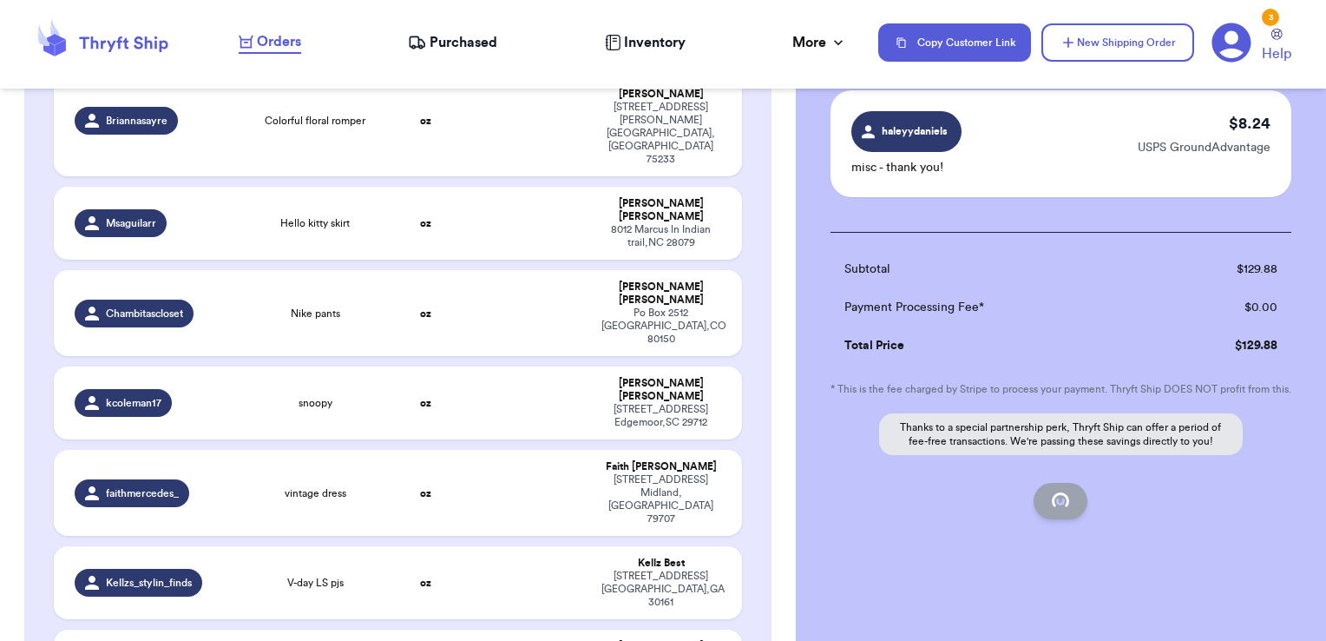
checkbox input "false"
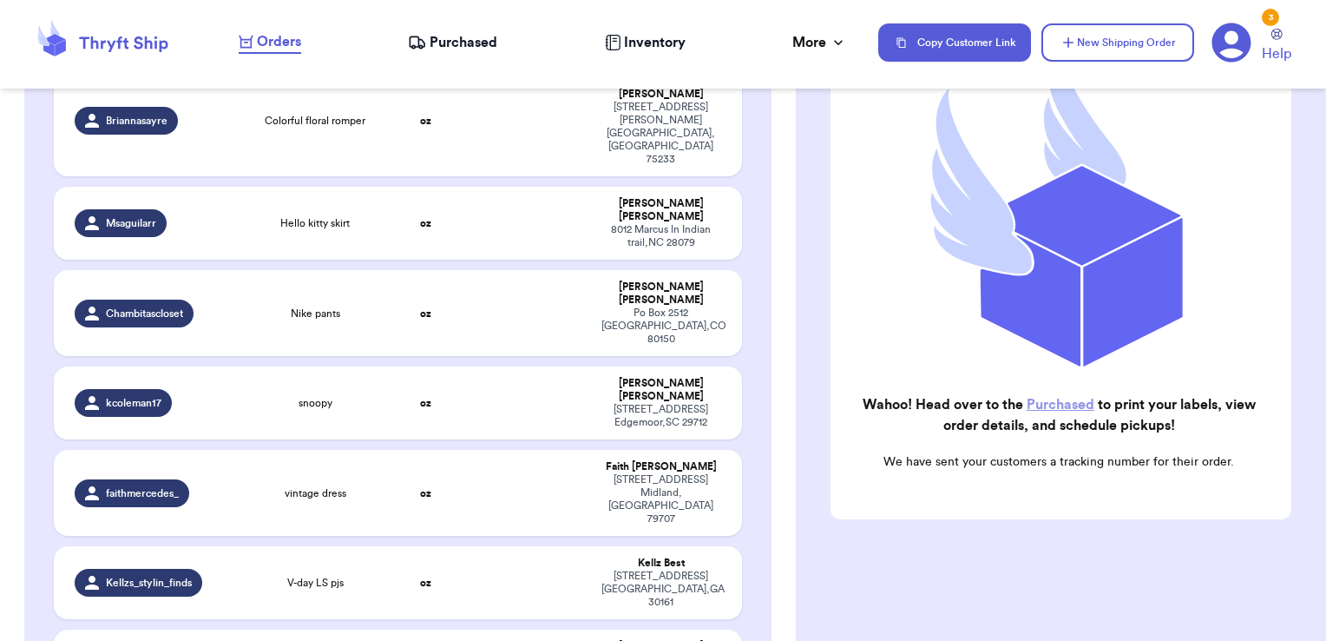
scroll to position [220, 0]
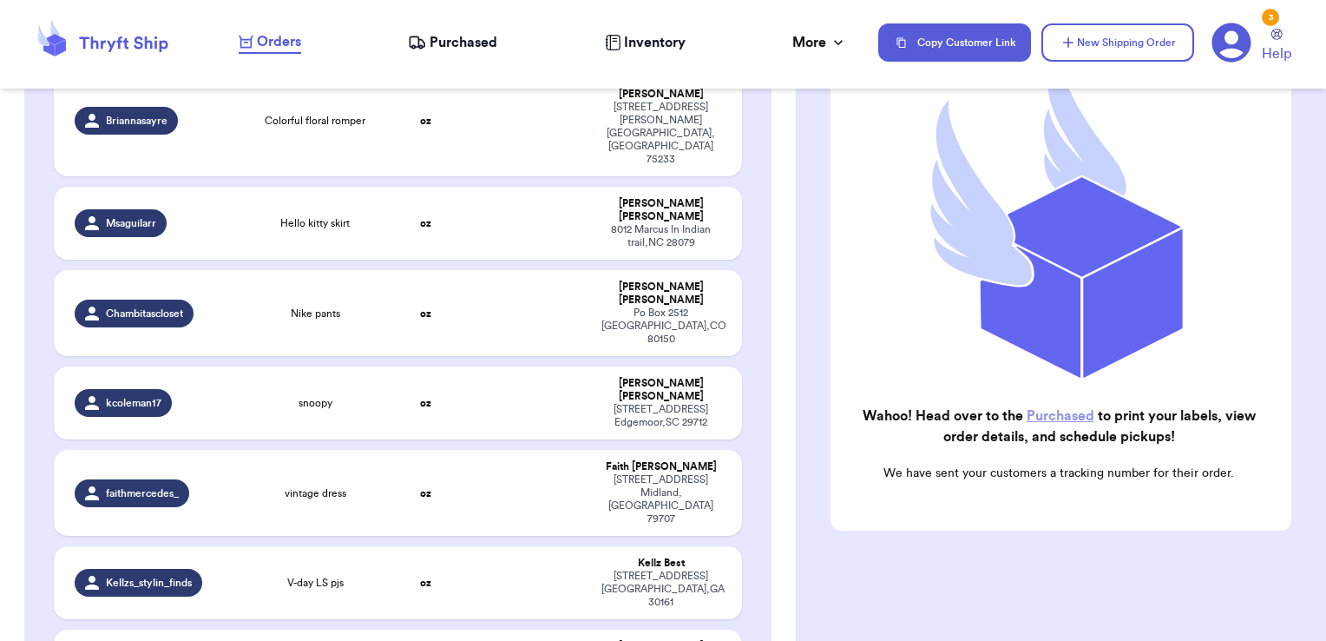
click at [439, 36] on span "Purchased" at bounding box center [464, 42] width 68 height 21
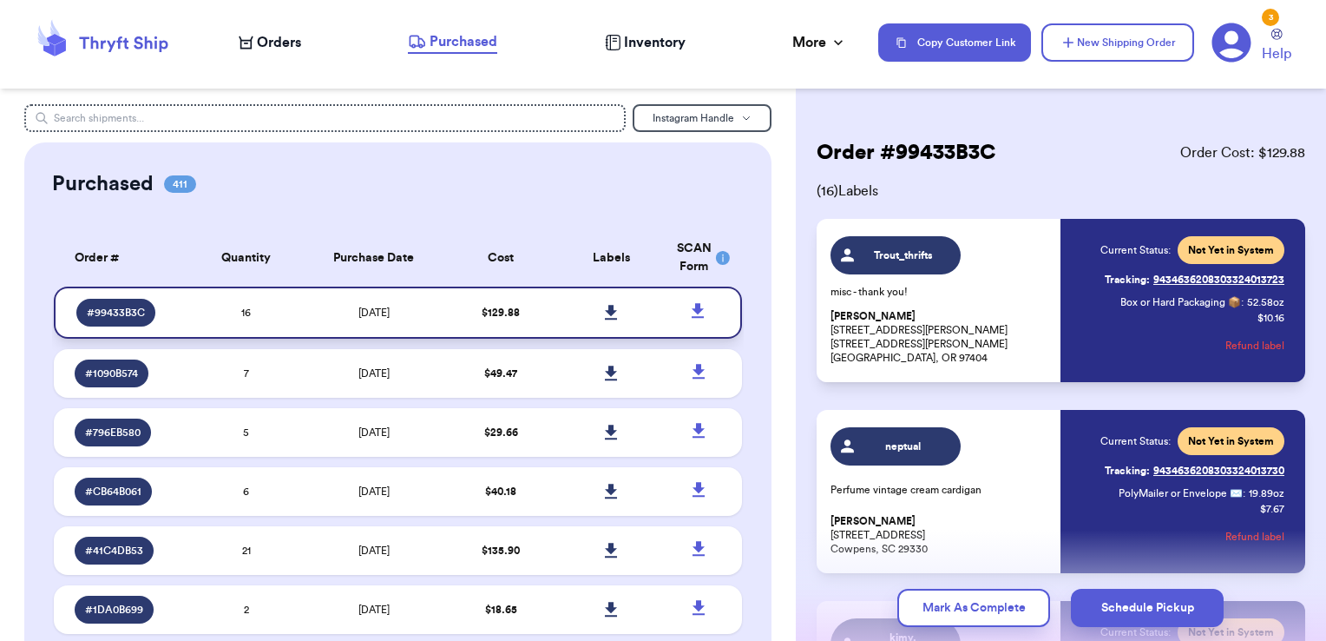
click at [605, 307] on icon at bounding box center [611, 312] width 12 height 15
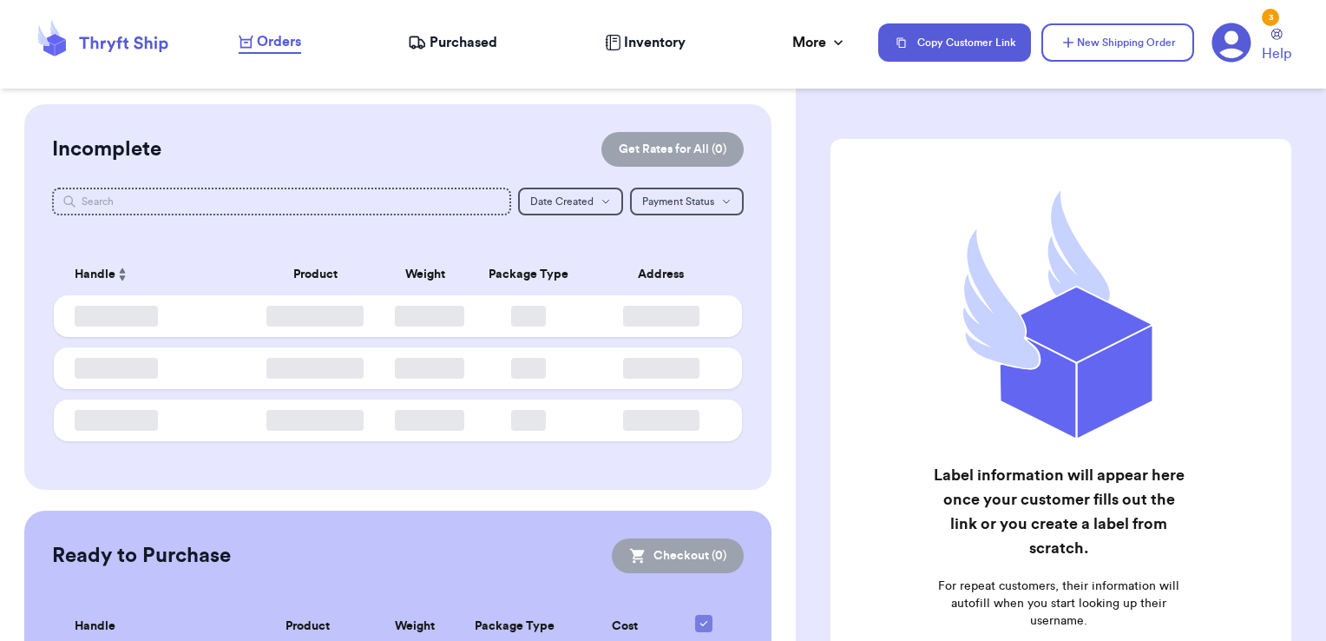
checkbox input "false"
